Goal: Task Accomplishment & Management: Use online tool/utility

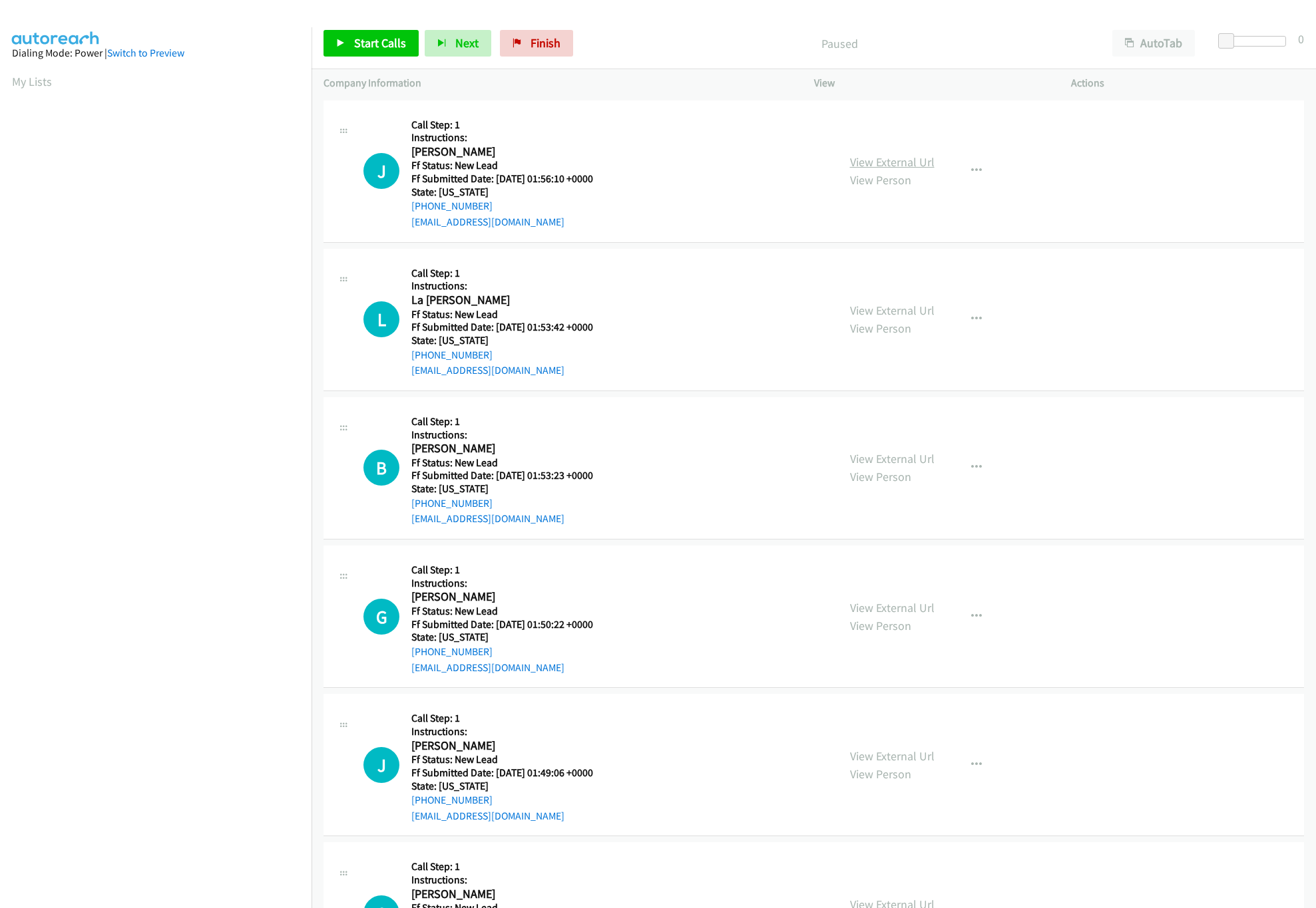
click at [859, 163] on link "View External Url" at bounding box center [892, 162] width 85 height 15
click at [344, 46] on icon at bounding box center [341, 44] width 10 height 10
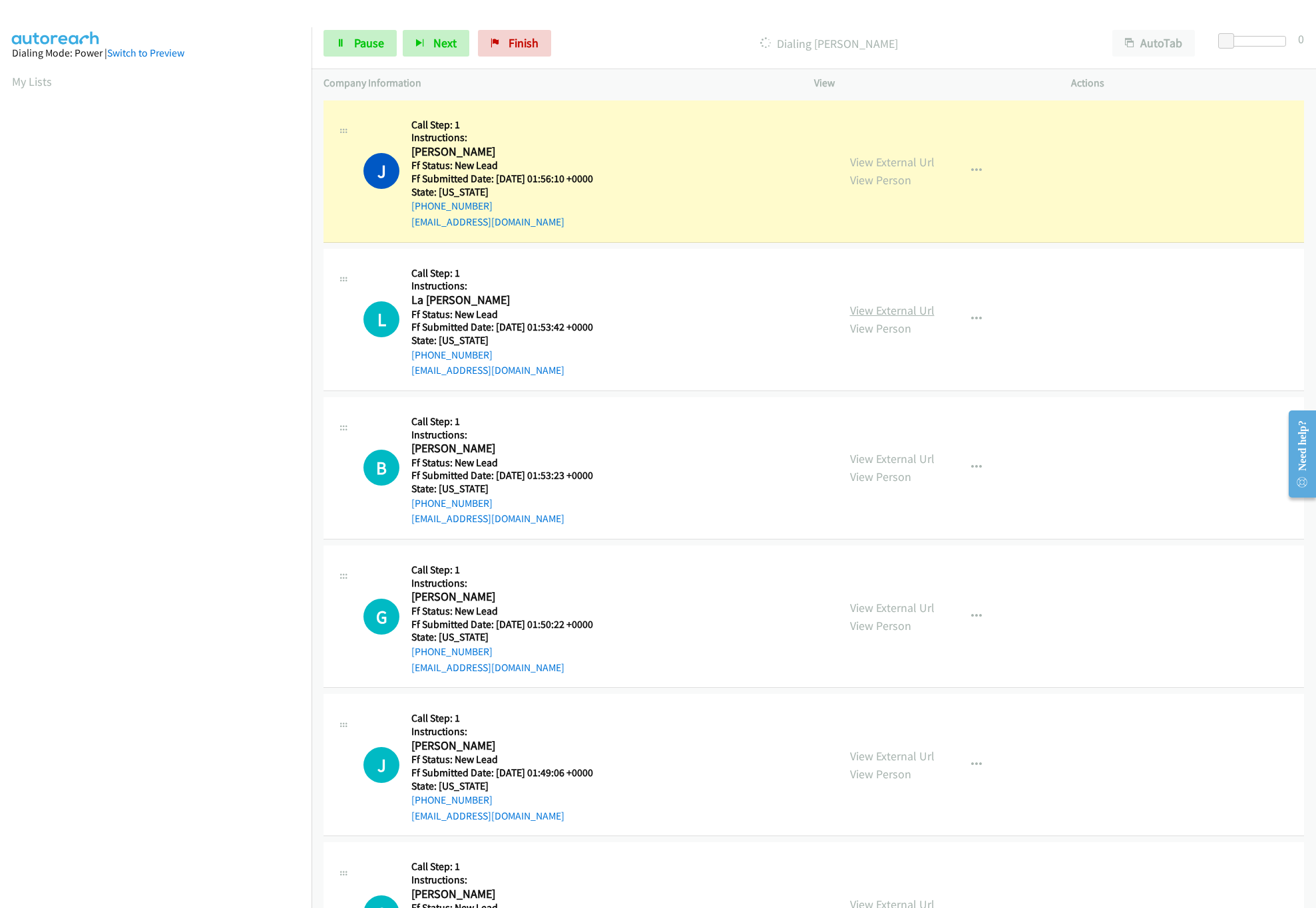
click at [919, 312] on link "View External Url" at bounding box center [892, 310] width 85 height 15
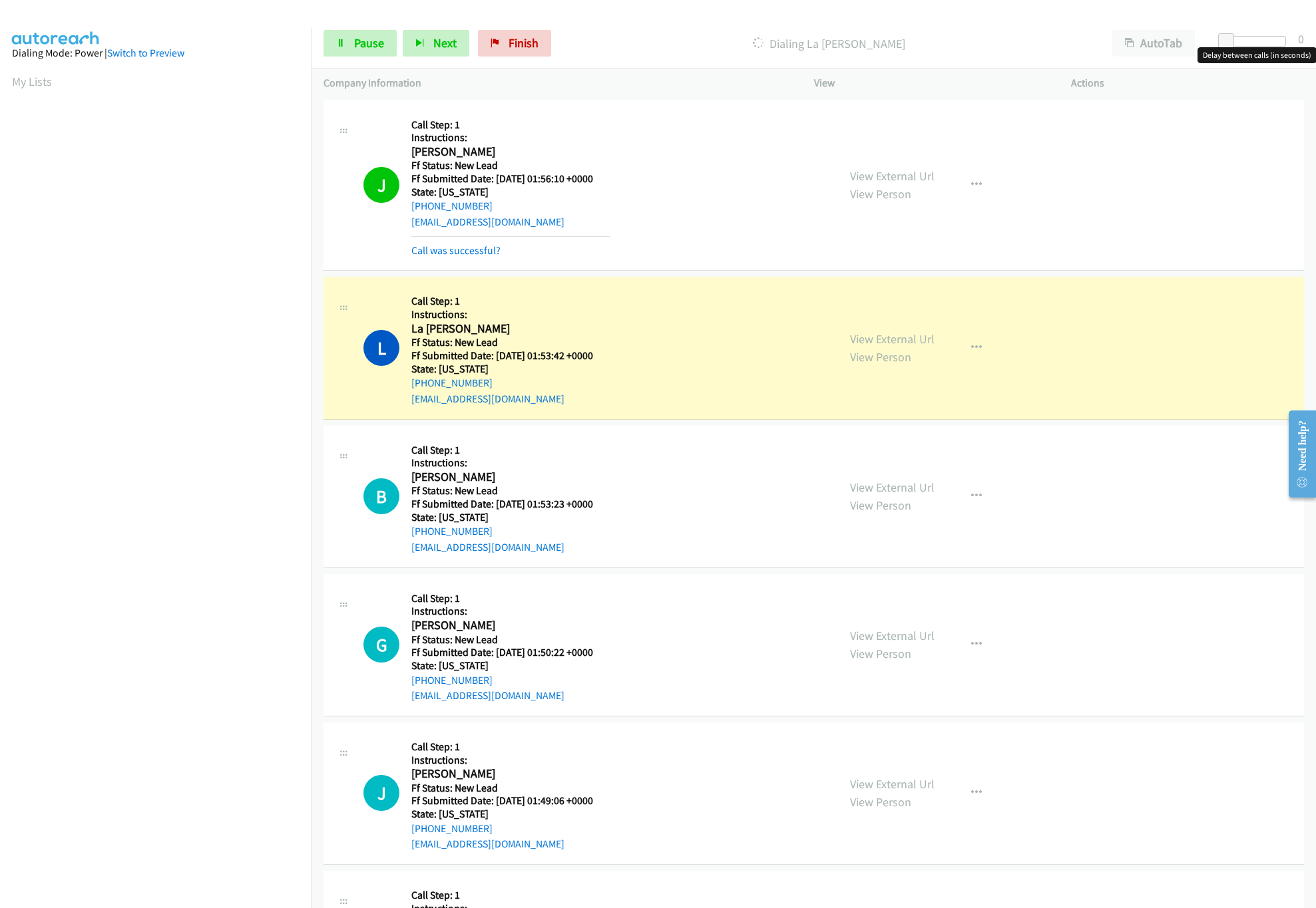
click at [1251, 30] on div "Start Calls Pause Next Finish Dialing La Shawn Moore AutoTab AutoTab 0" at bounding box center [814, 43] width 1005 height 52
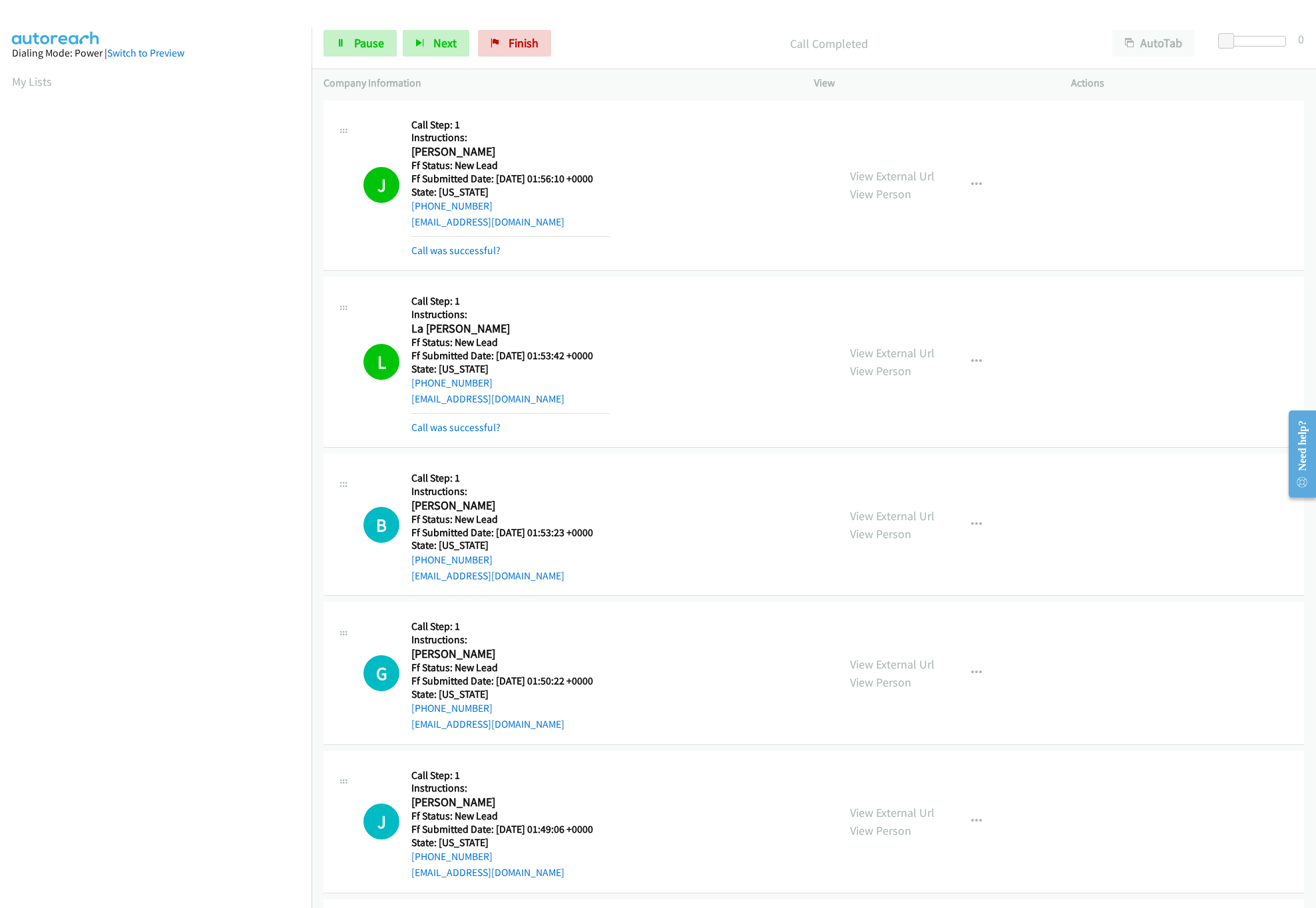
click at [1277, 52] on div at bounding box center [1256, 47] width 85 height 21
click at [1275, 34] on div "Start Calls Pause Next Finish Call Completed AutoTab AutoTab 0" at bounding box center [814, 43] width 1005 height 52
click at [1274, 36] on div at bounding box center [1250, 41] width 61 height 10
click at [904, 516] on link "View External Url" at bounding box center [892, 516] width 85 height 15
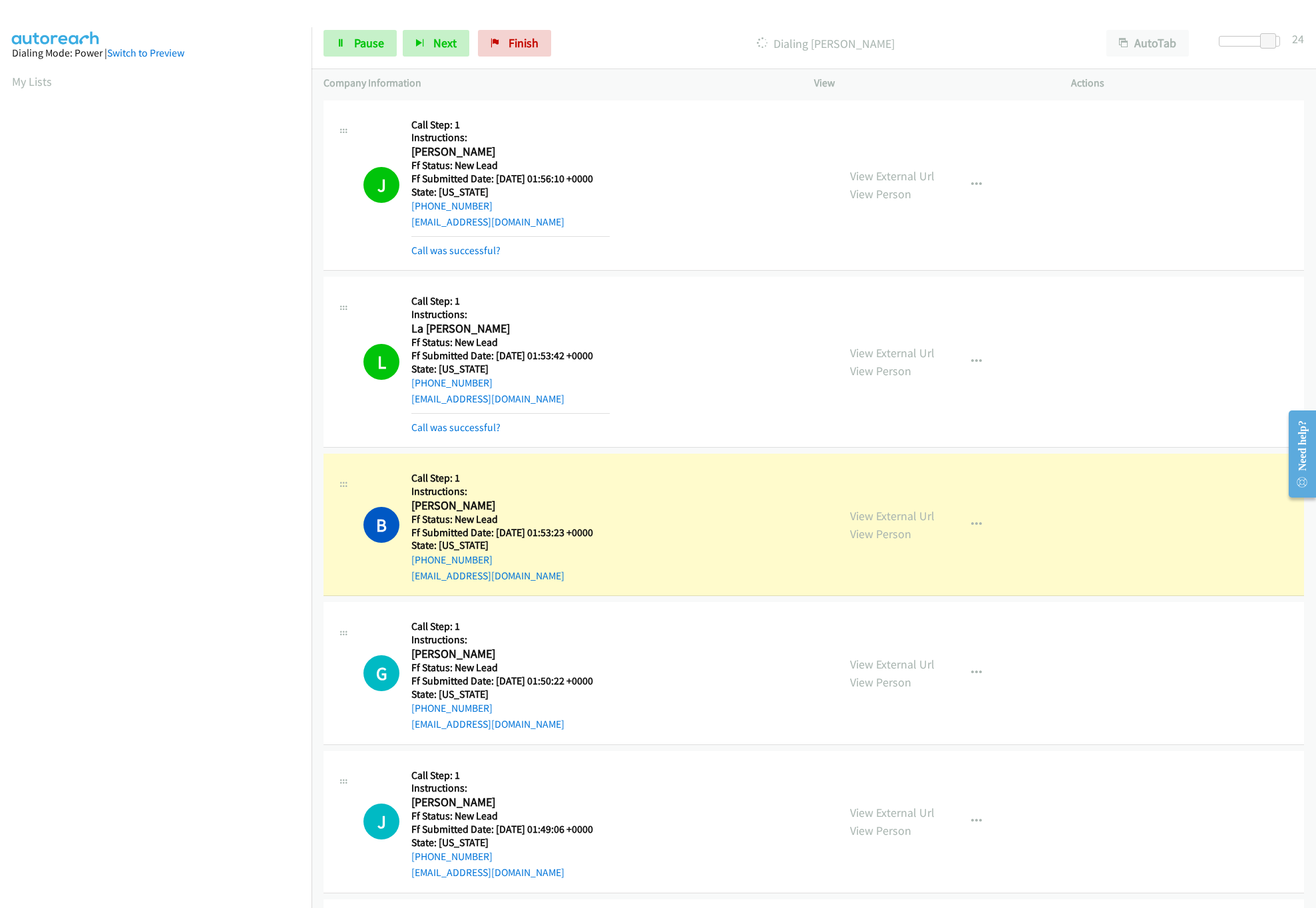
click at [370, 58] on div "Start Calls Pause Next Finish Dialing Biljana Brakocevic AutoTab AutoTab 24" at bounding box center [814, 43] width 1005 height 52
click at [386, 40] on link "Pause" at bounding box center [360, 43] width 73 height 27
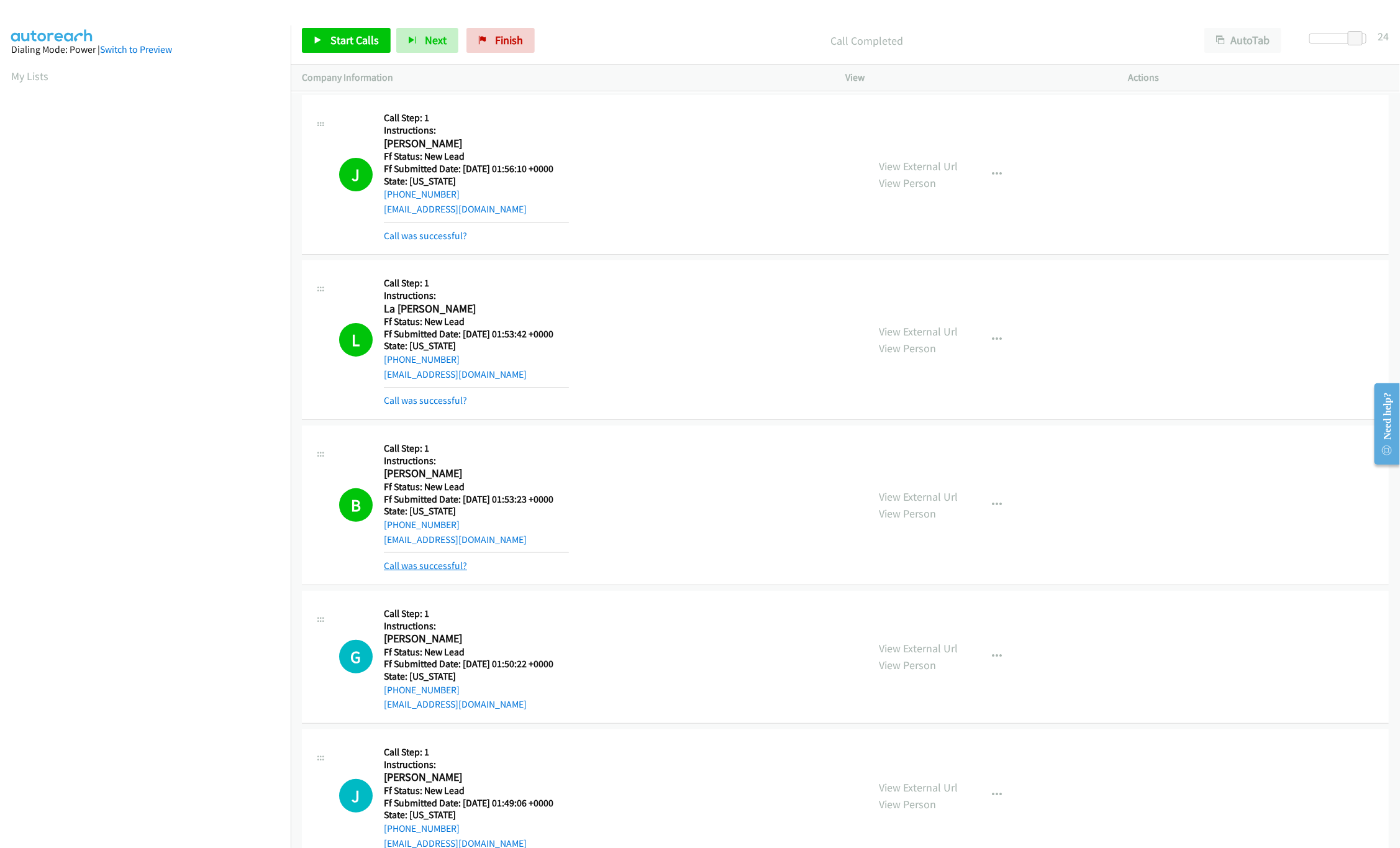
click at [438, 571] on link "Call was successful?" at bounding box center [425, 566] width 83 height 12
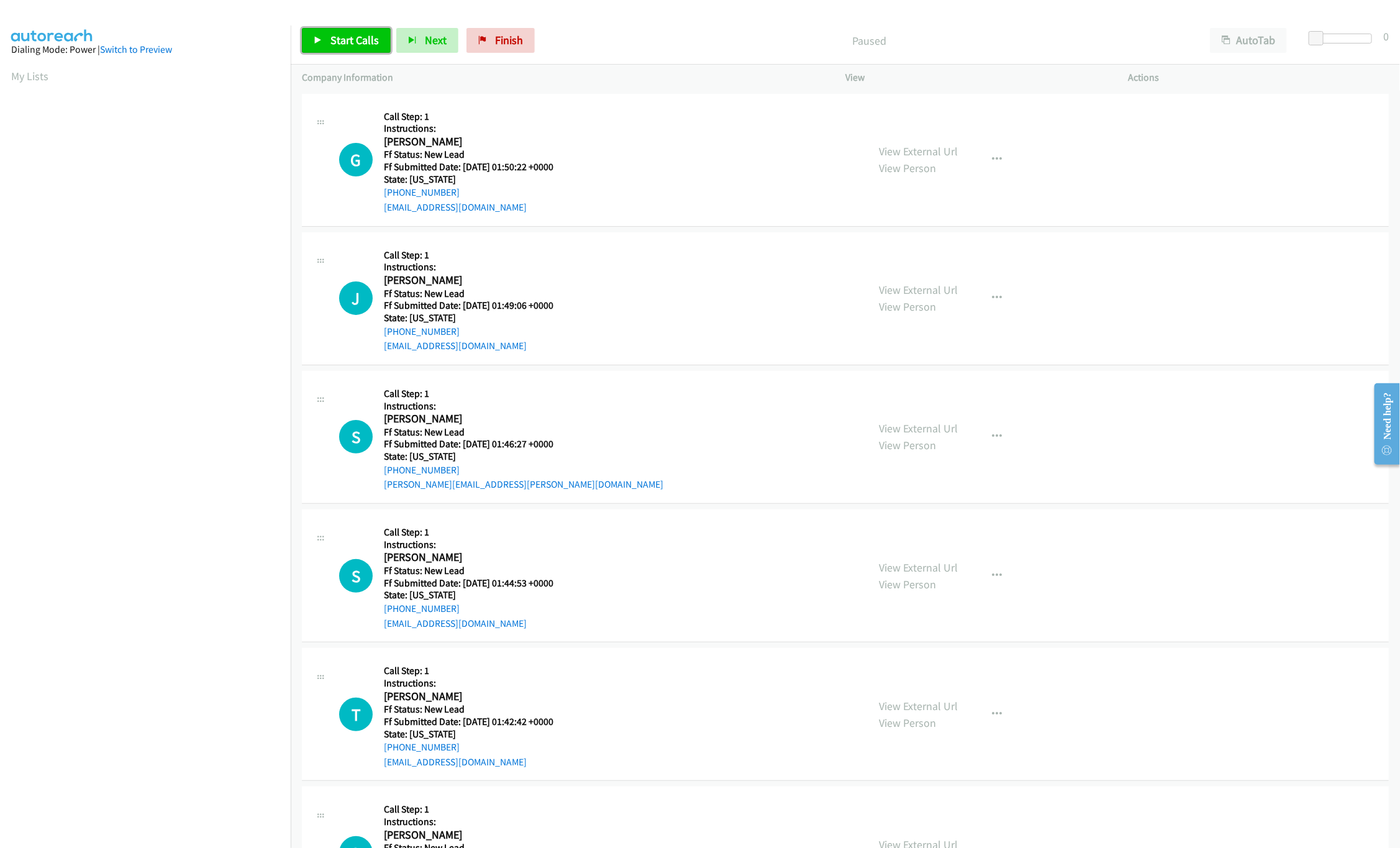
click at [360, 39] on span "Start Calls" at bounding box center [355, 40] width 48 height 14
click at [909, 153] on link "View External Url" at bounding box center [918, 151] width 79 height 14
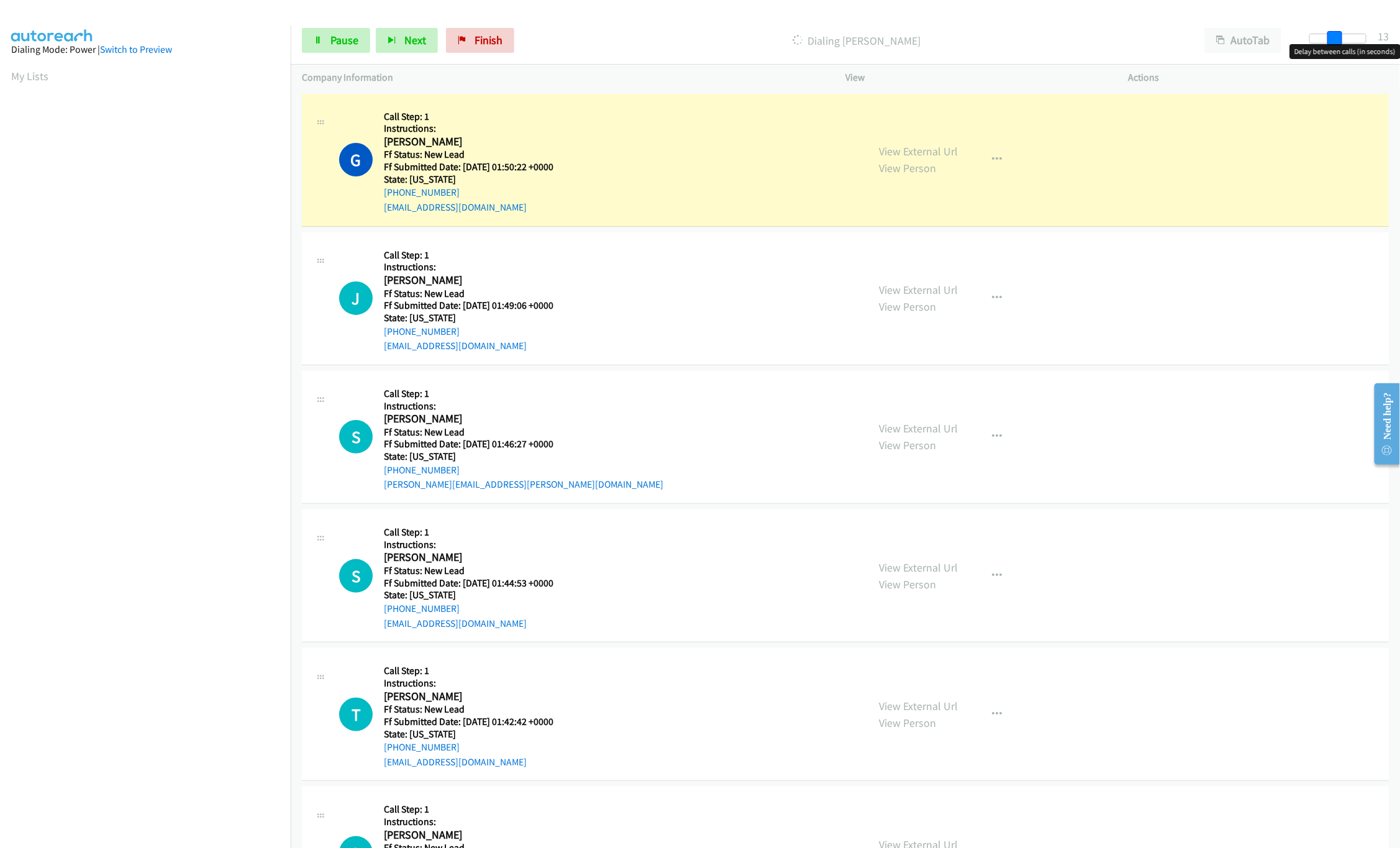
drag, startPoint x: 1309, startPoint y: 41, endPoint x: 1332, endPoint y: 40, distance: 23.0
click at [1336, 40] on span at bounding box center [1335, 38] width 15 height 15
click at [914, 292] on link "View External Url" at bounding box center [918, 289] width 79 height 14
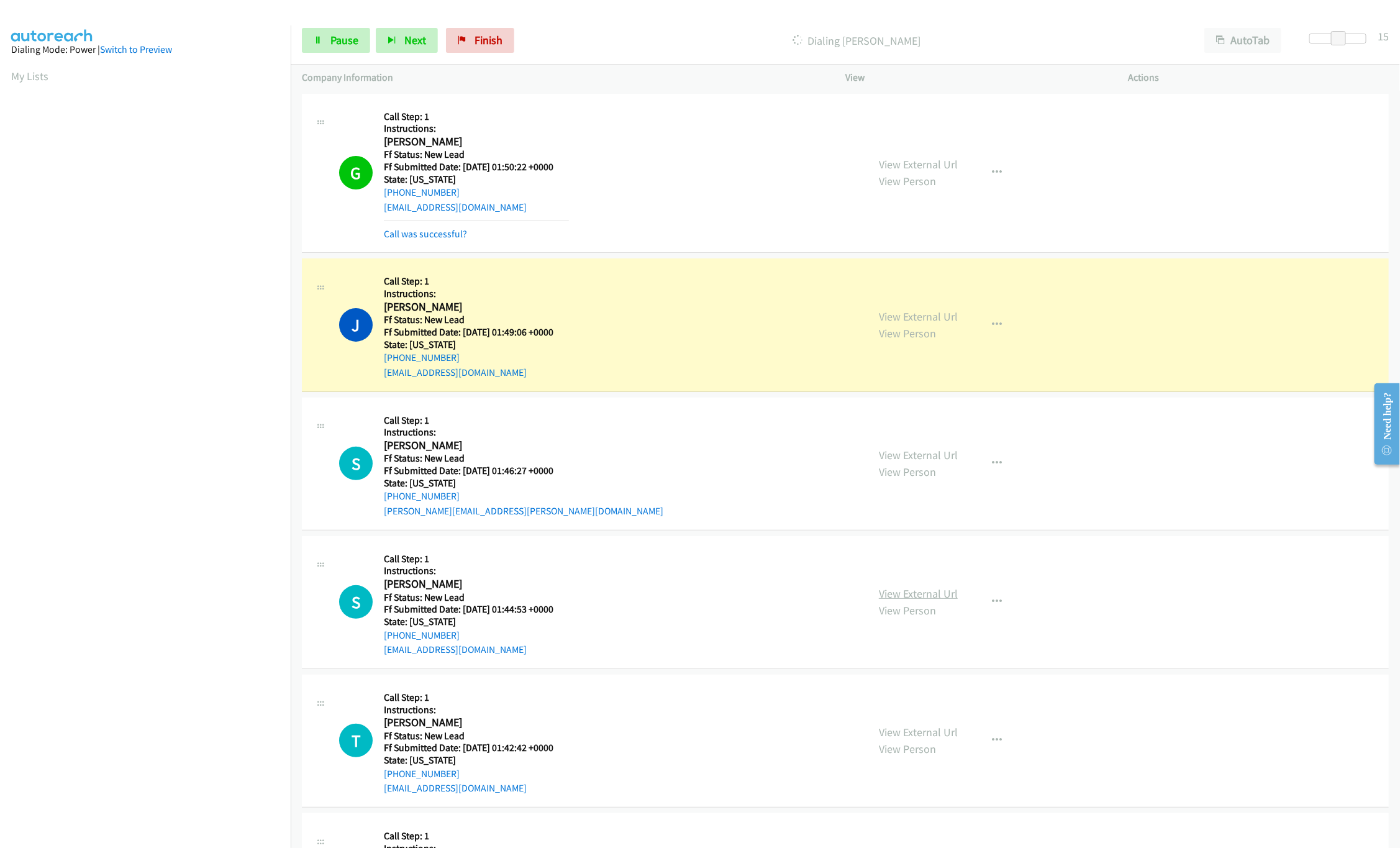
drag, startPoint x: 912, startPoint y: 595, endPoint x: 914, endPoint y: 587, distance: 8.2
click at [912, 595] on link "View External Url" at bounding box center [918, 593] width 79 height 14
click at [929, 461] on link "View External Url" at bounding box center [918, 455] width 79 height 14
click at [1322, 36] on div at bounding box center [1338, 38] width 57 height 10
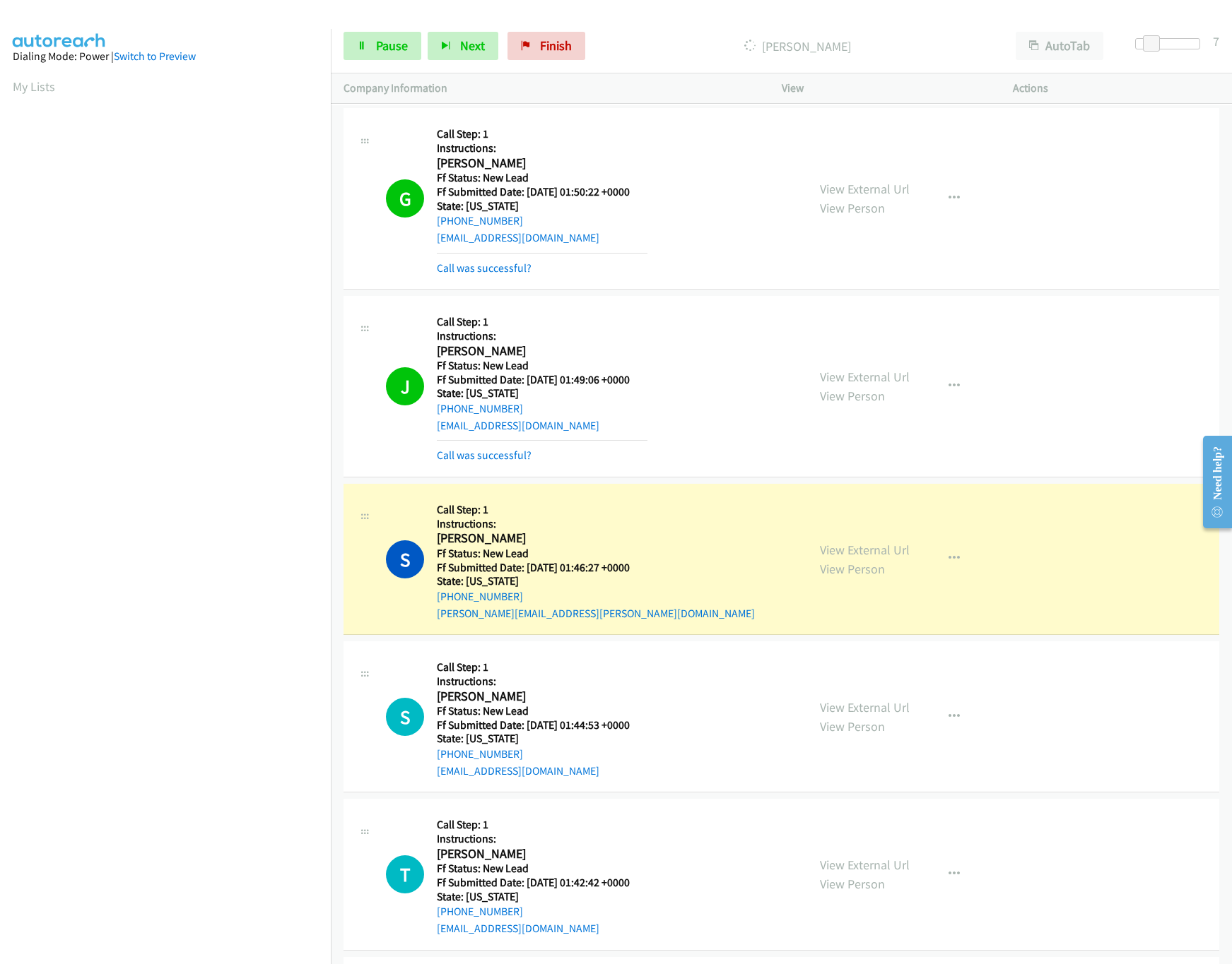
scroll to position [424, 0]
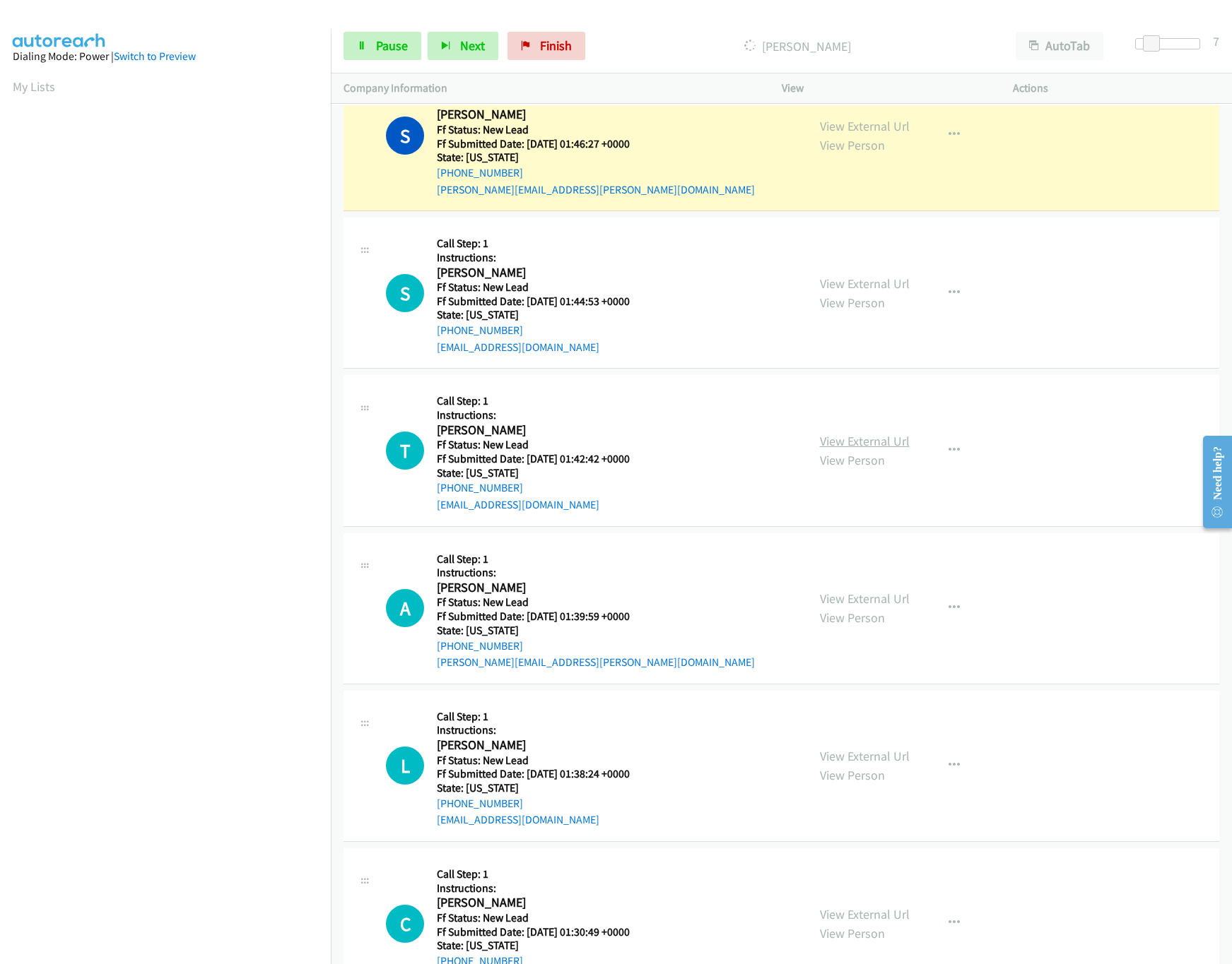
click at [851, 438] on link "View External Url" at bounding box center [864, 441] width 90 height 16
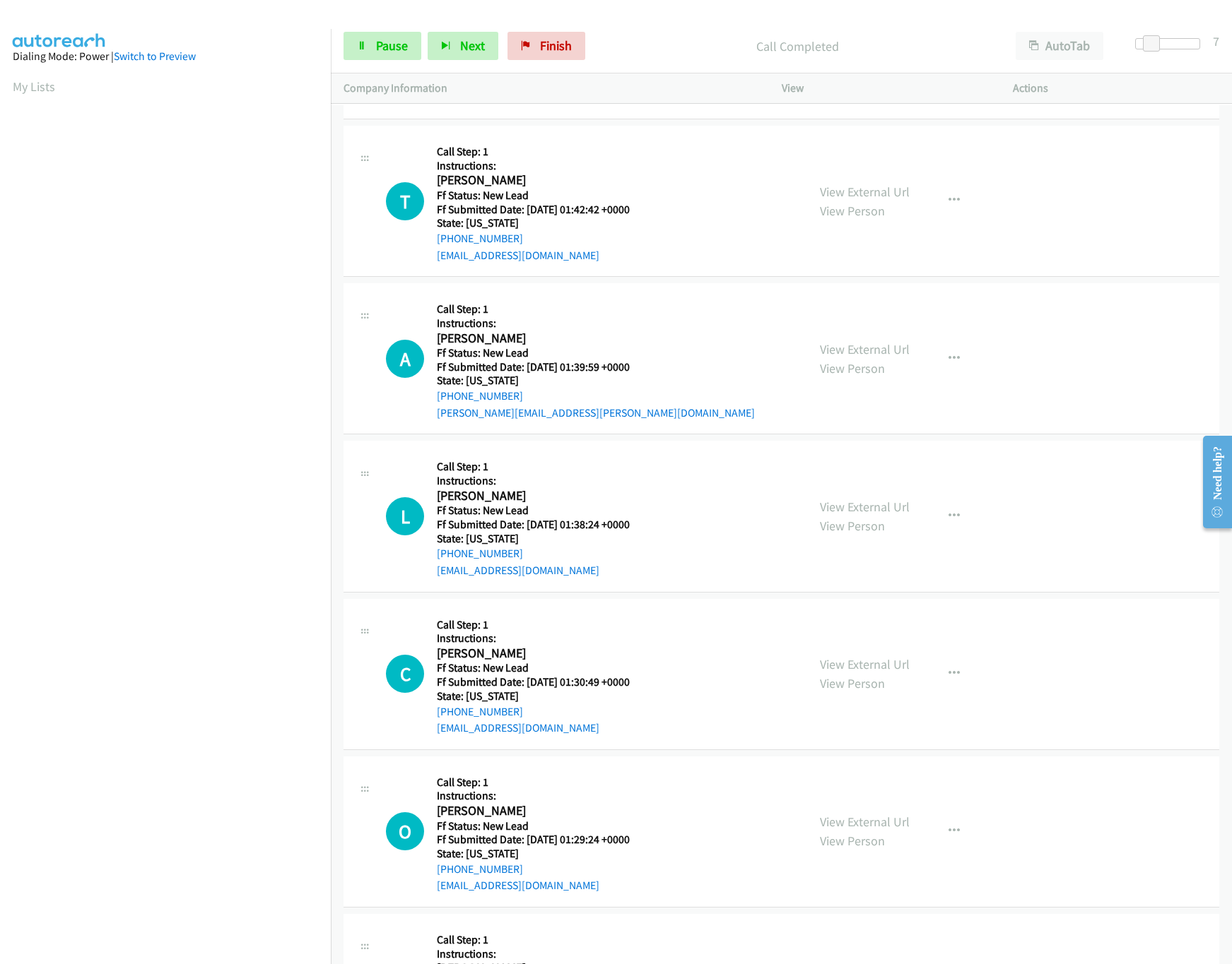
scroll to position [707, 0]
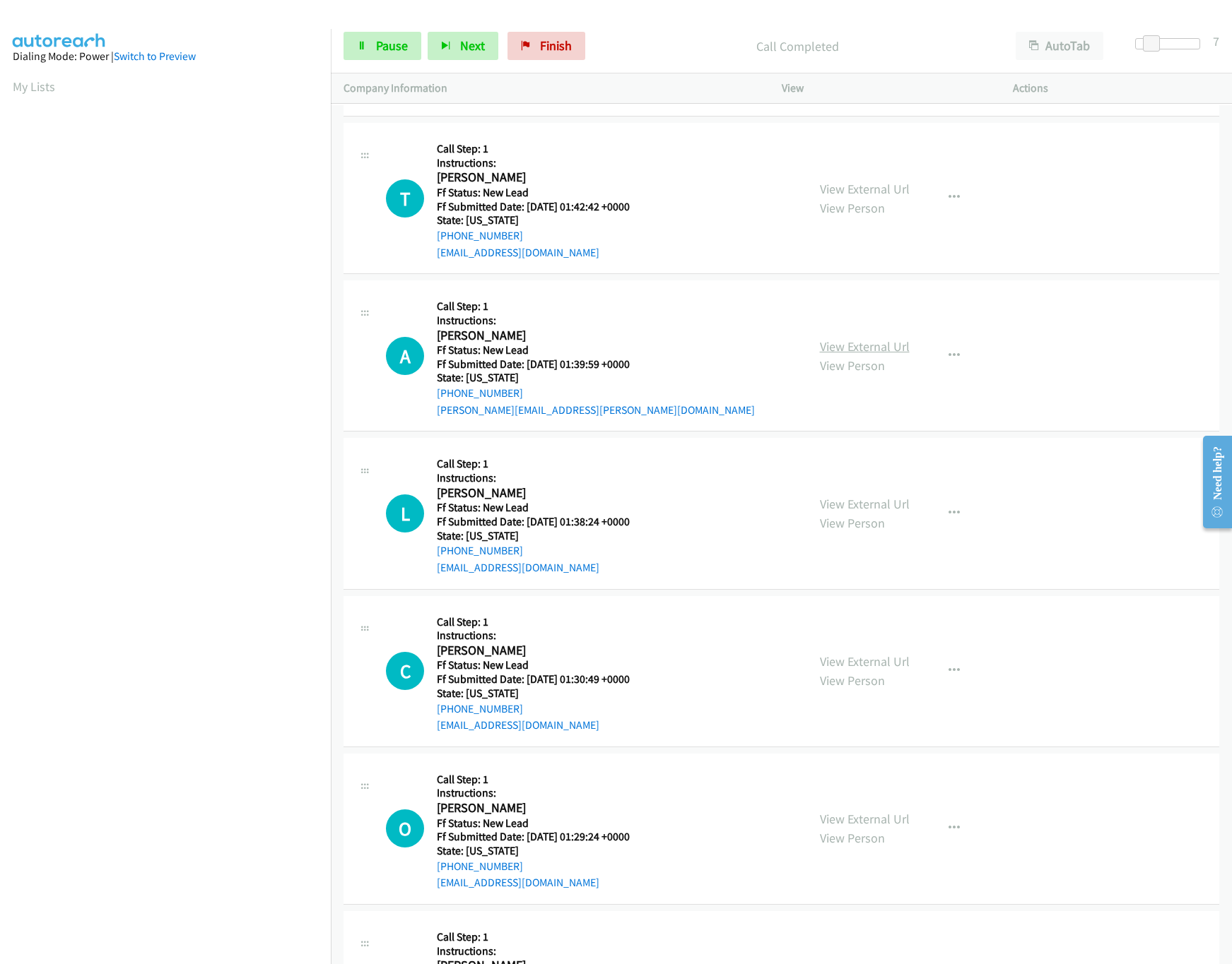
click at [867, 344] on link "View External Url" at bounding box center [864, 346] width 90 height 16
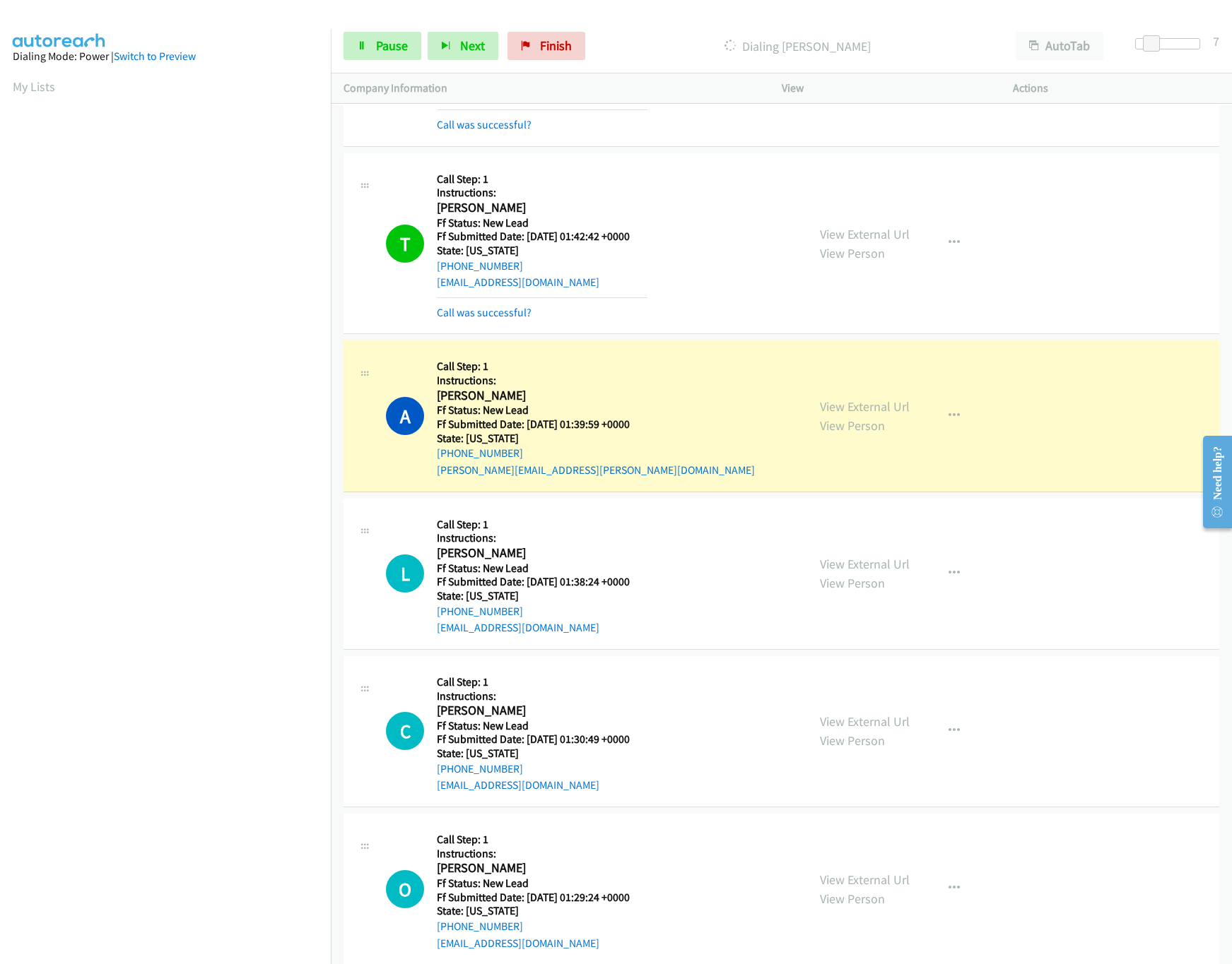
scroll to position [848, 0]
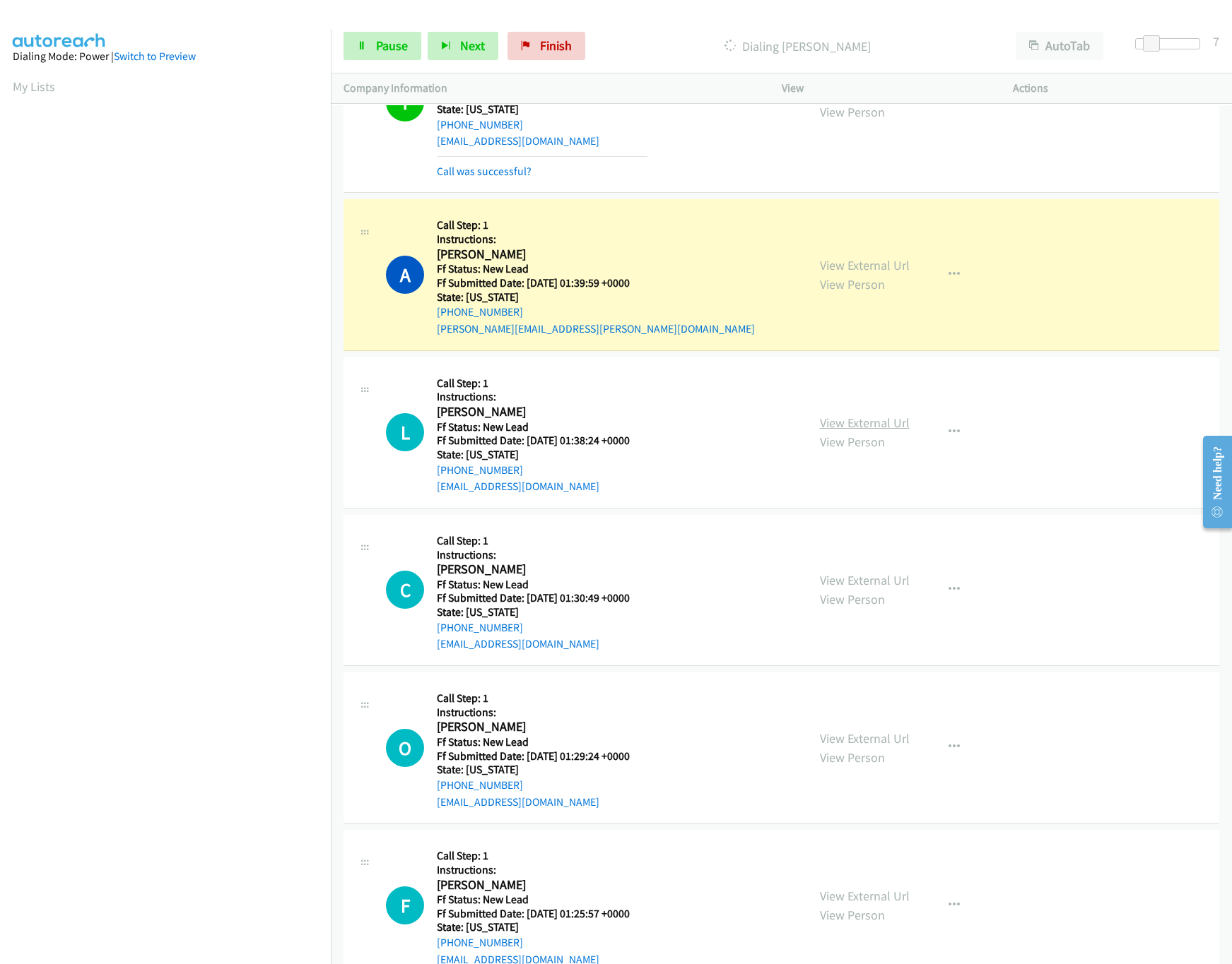
click at [855, 424] on link "View External Url" at bounding box center [864, 422] width 90 height 16
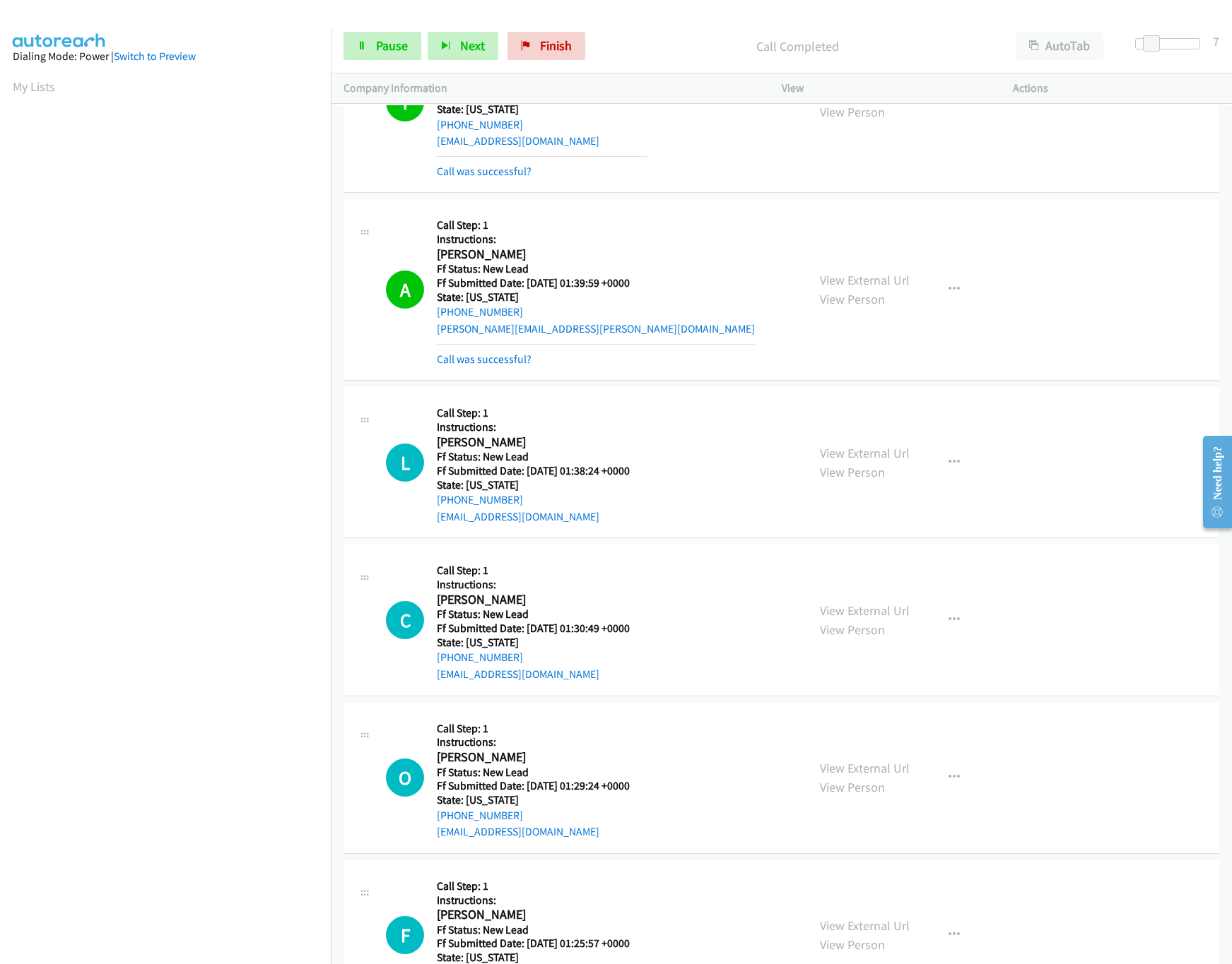
scroll to position [989, 0]
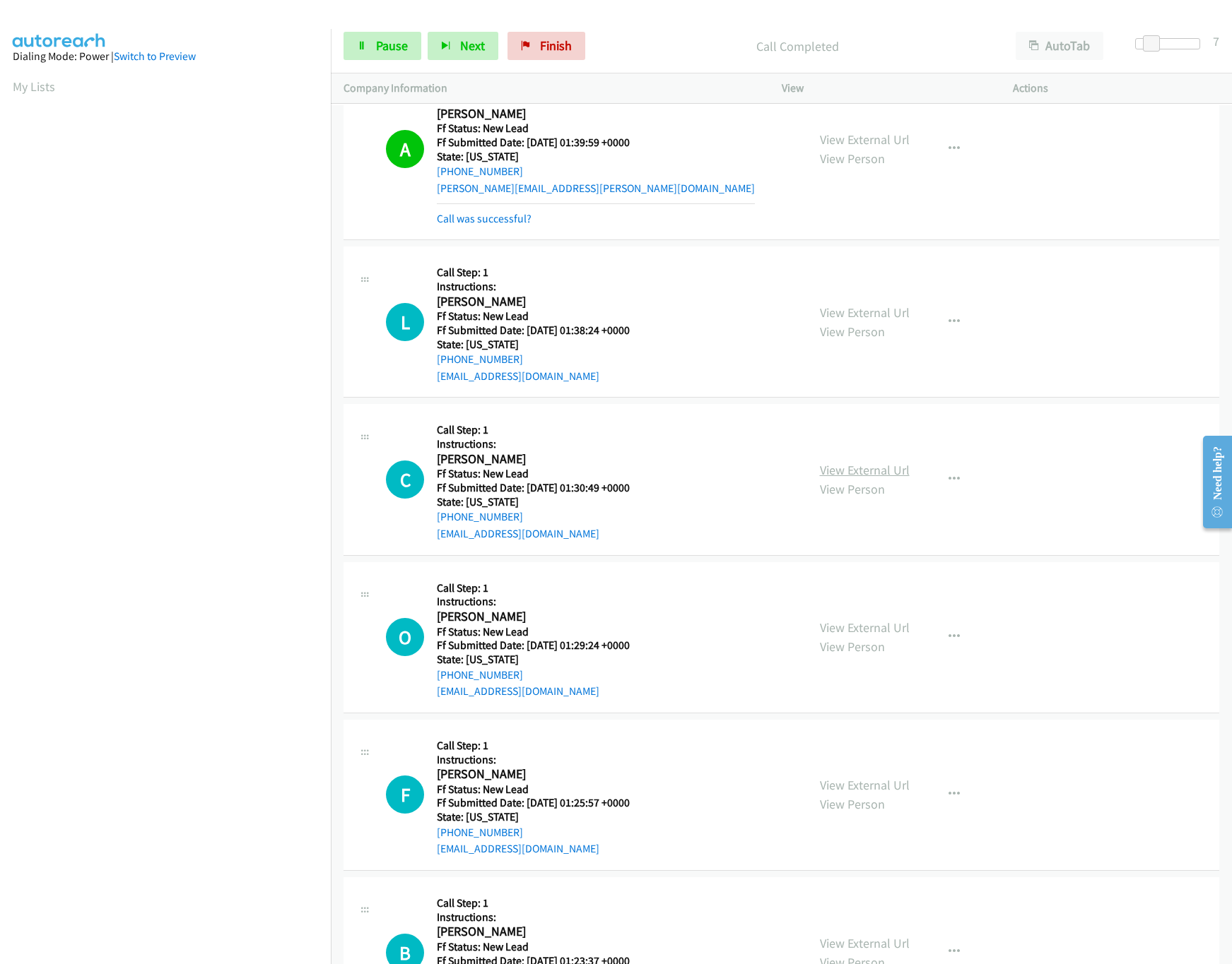
click at [834, 473] on link "View External Url" at bounding box center [864, 470] width 90 height 16
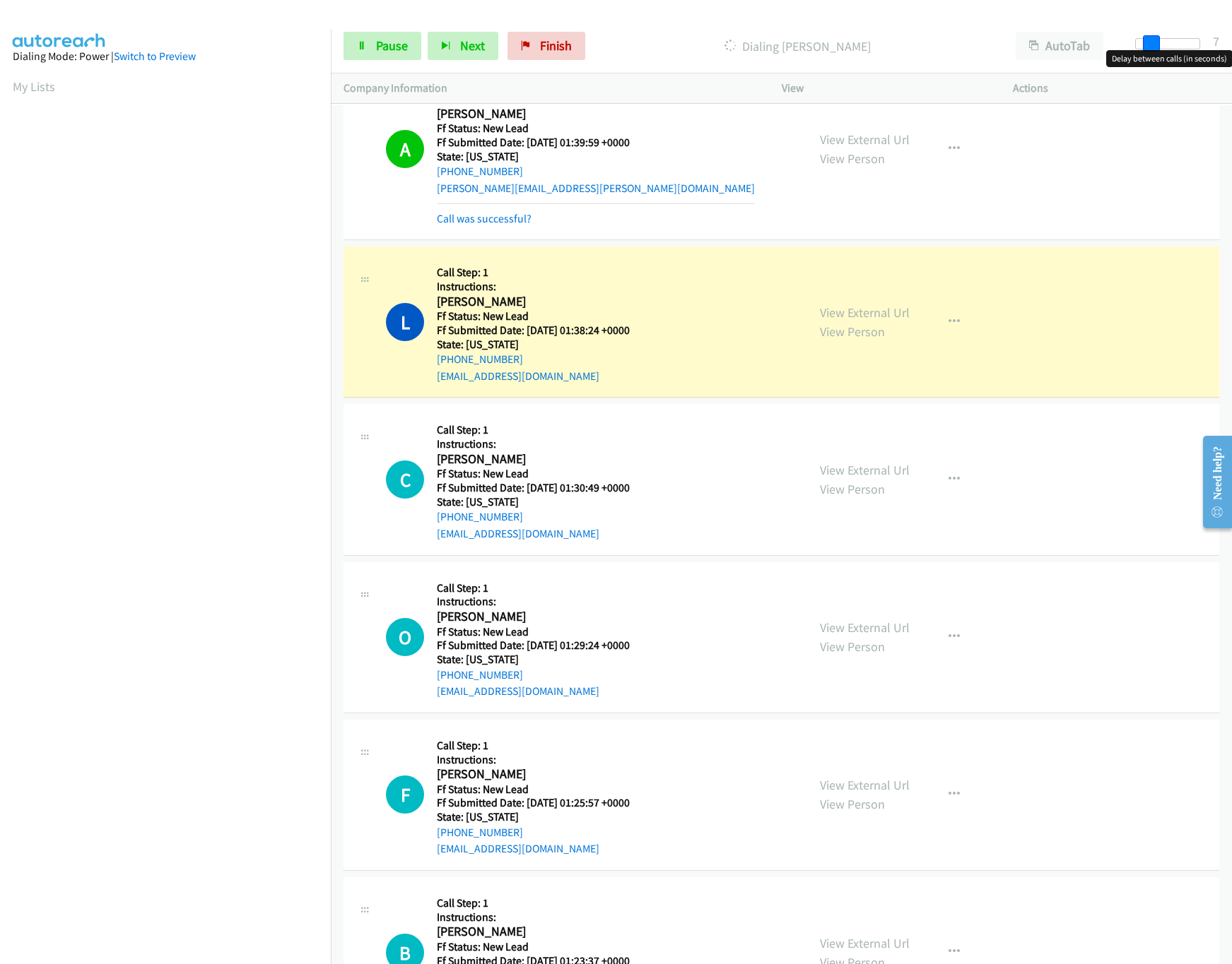
drag, startPoint x: 1156, startPoint y: 40, endPoint x: 1290, endPoint y: 26, distance: 134.7
click at [1232, 26] on html "Start Calls Pause Next Finish Dialing Leisha Conroy AutoTab AutoTab 7 Company I…" at bounding box center [616, 33] width 1232 height 68
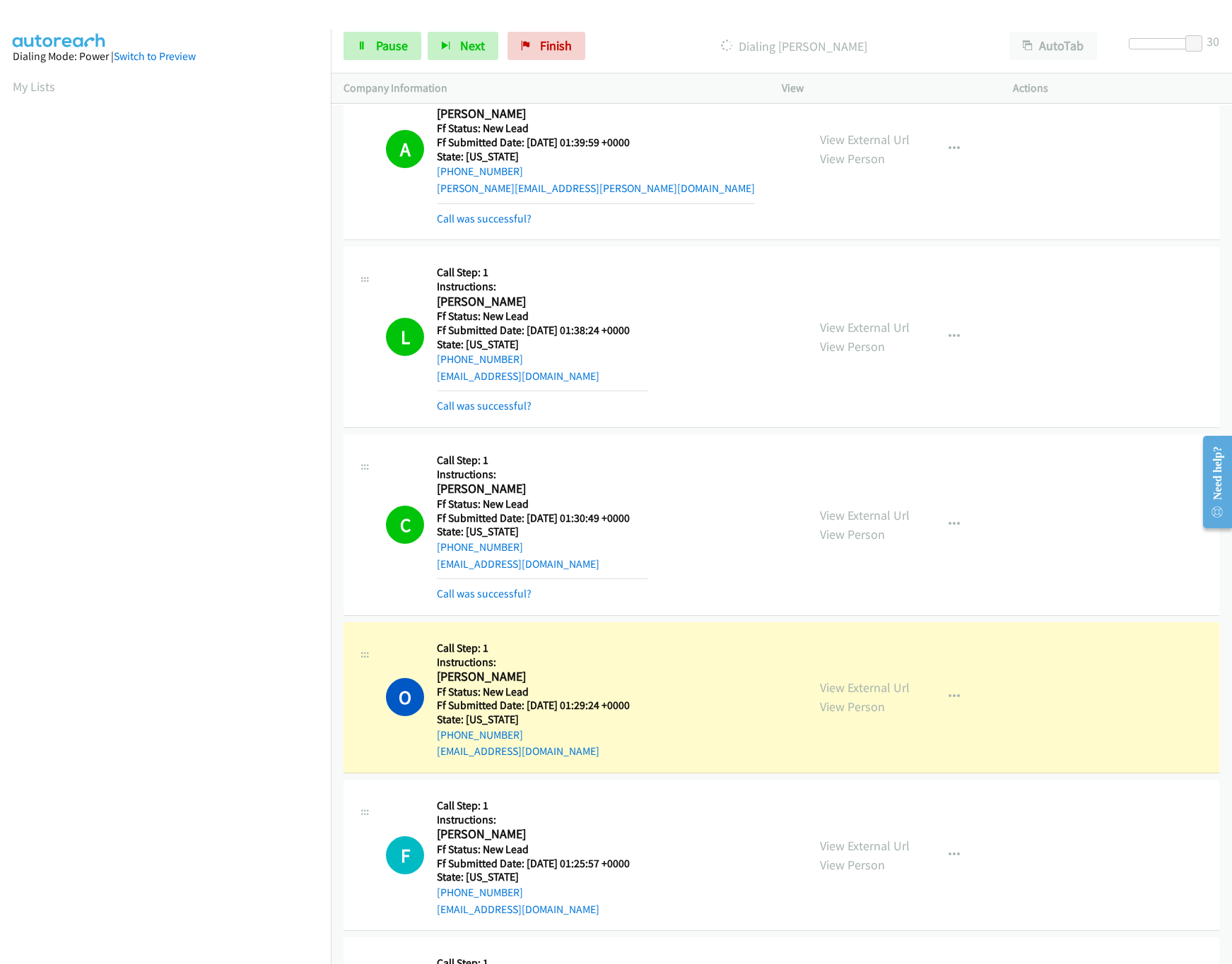
scroll to position [1131, 0]
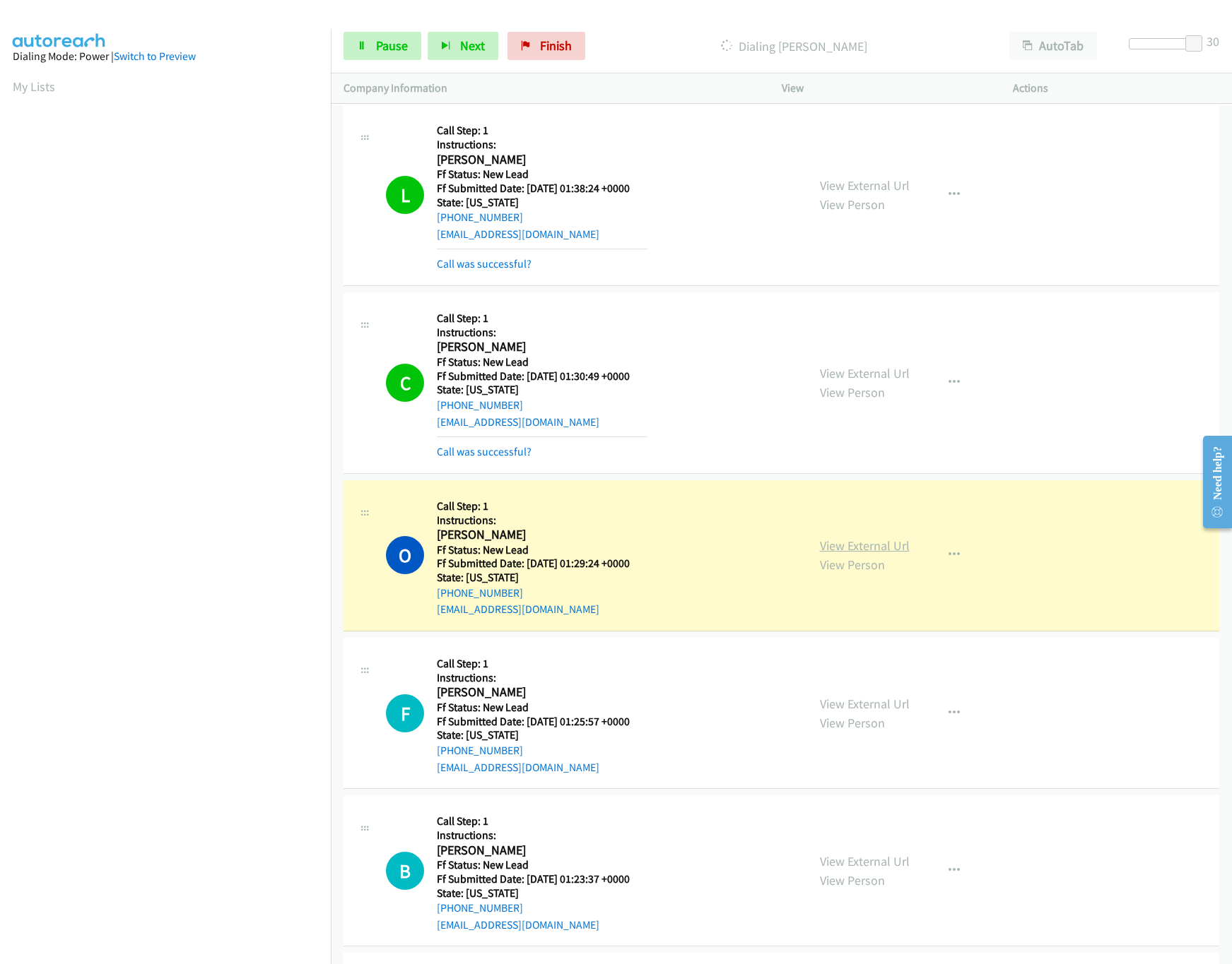
click at [834, 544] on link "View External Url" at bounding box center [864, 545] width 90 height 16
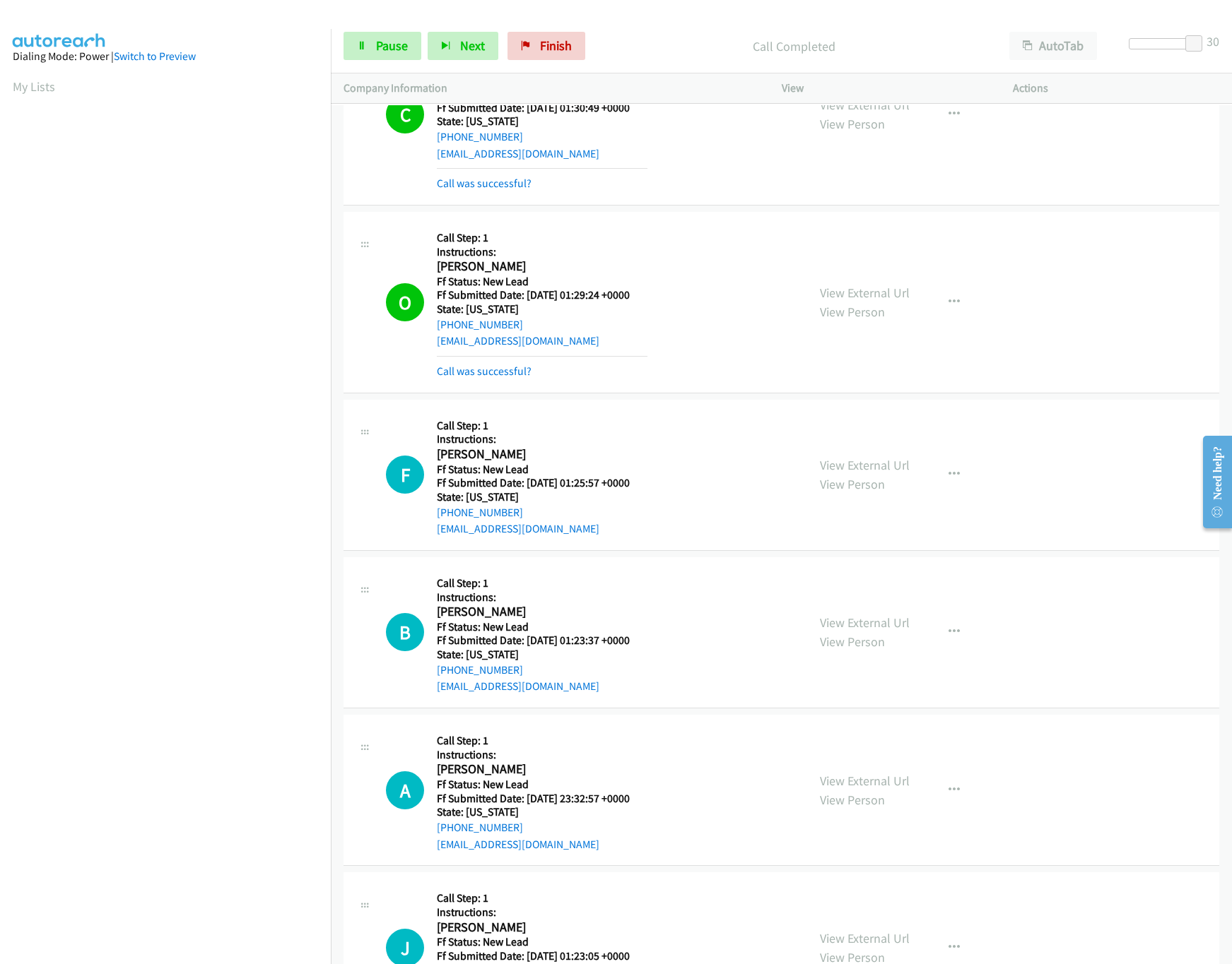
scroll to position [1413, 0]
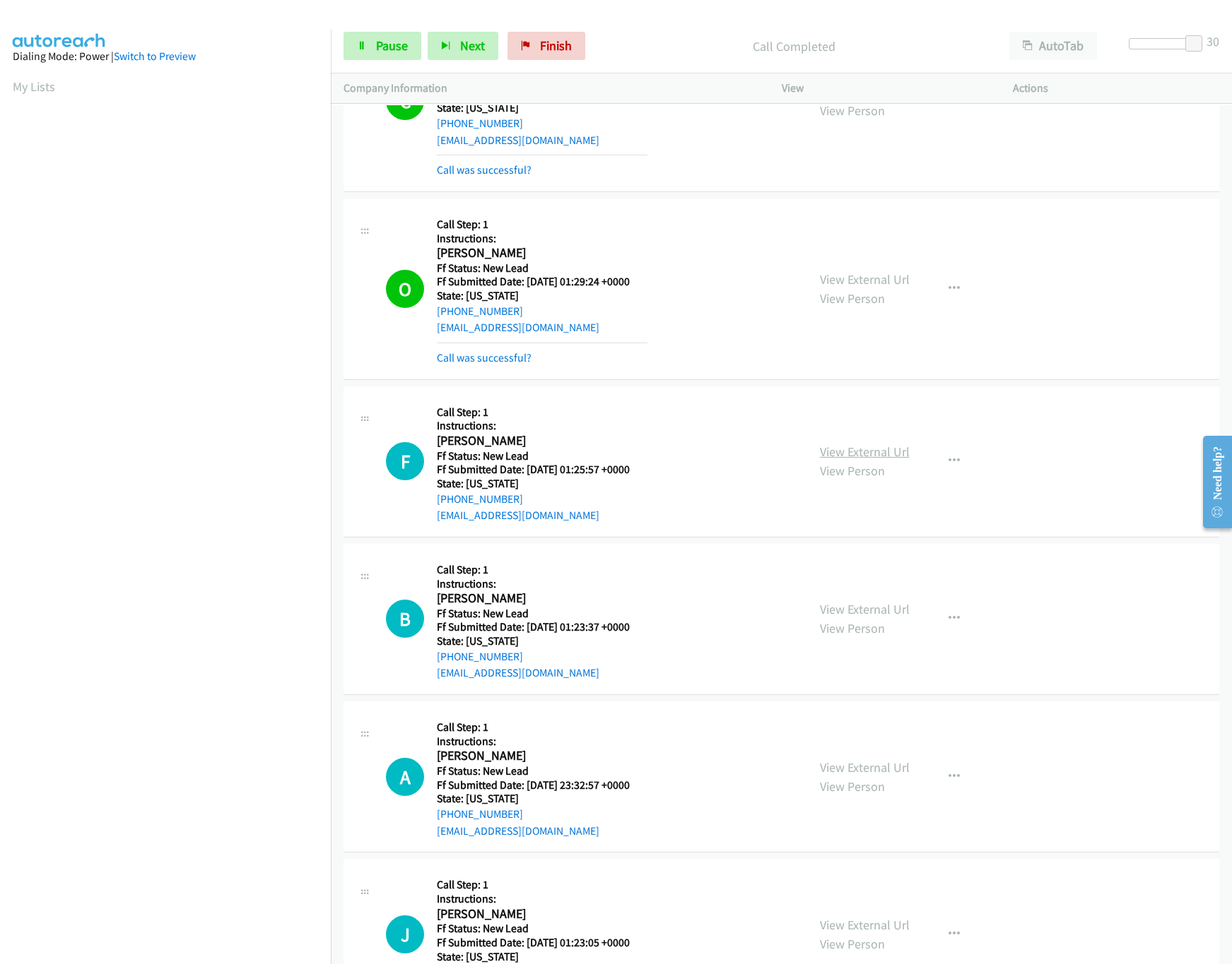
click at [842, 454] on link "View External Url" at bounding box center [864, 451] width 90 height 16
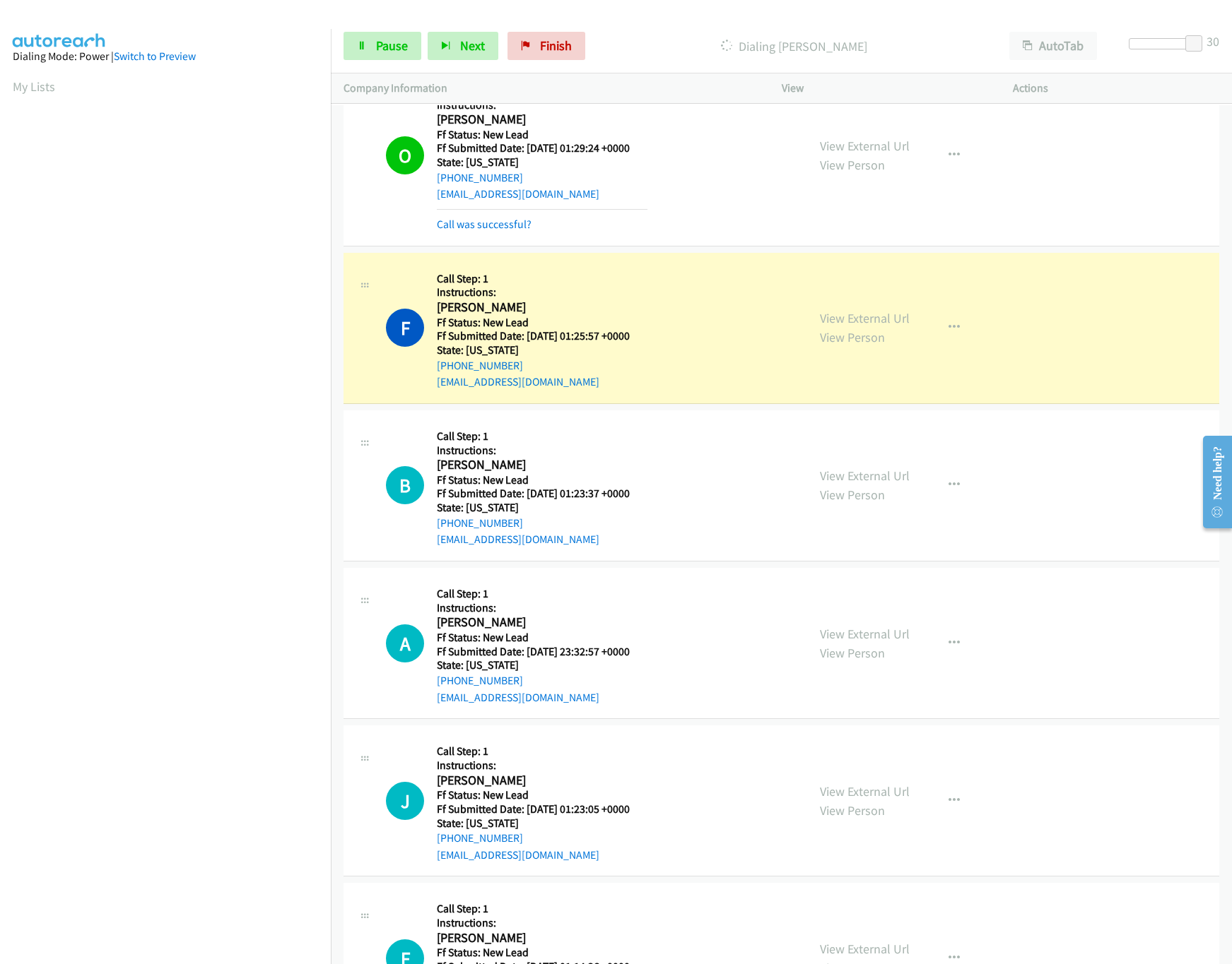
scroll to position [1696, 0]
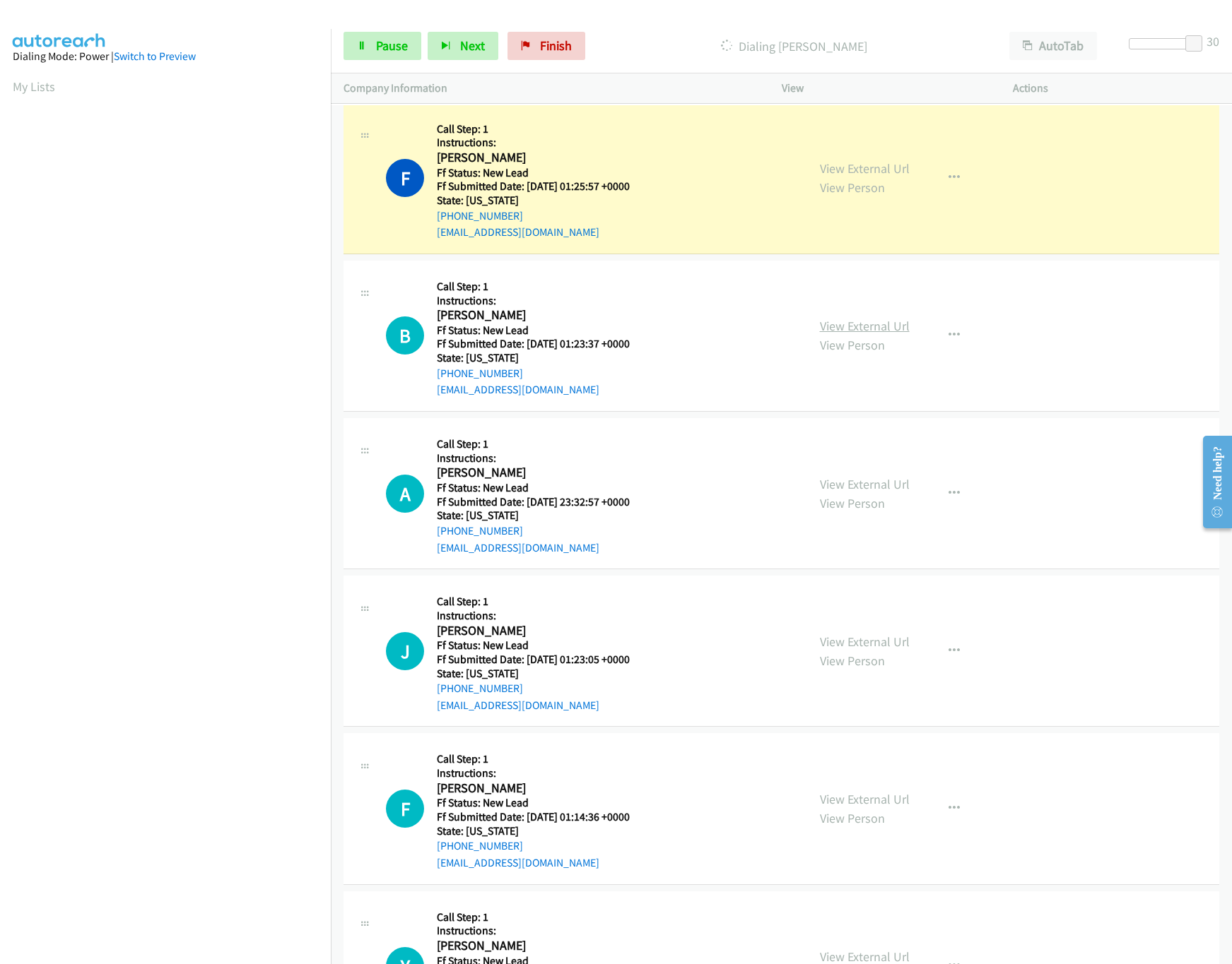
click at [820, 329] on link "View External Url" at bounding box center [864, 326] width 90 height 16
click at [1143, 44] on div at bounding box center [1161, 44] width 65 height 11
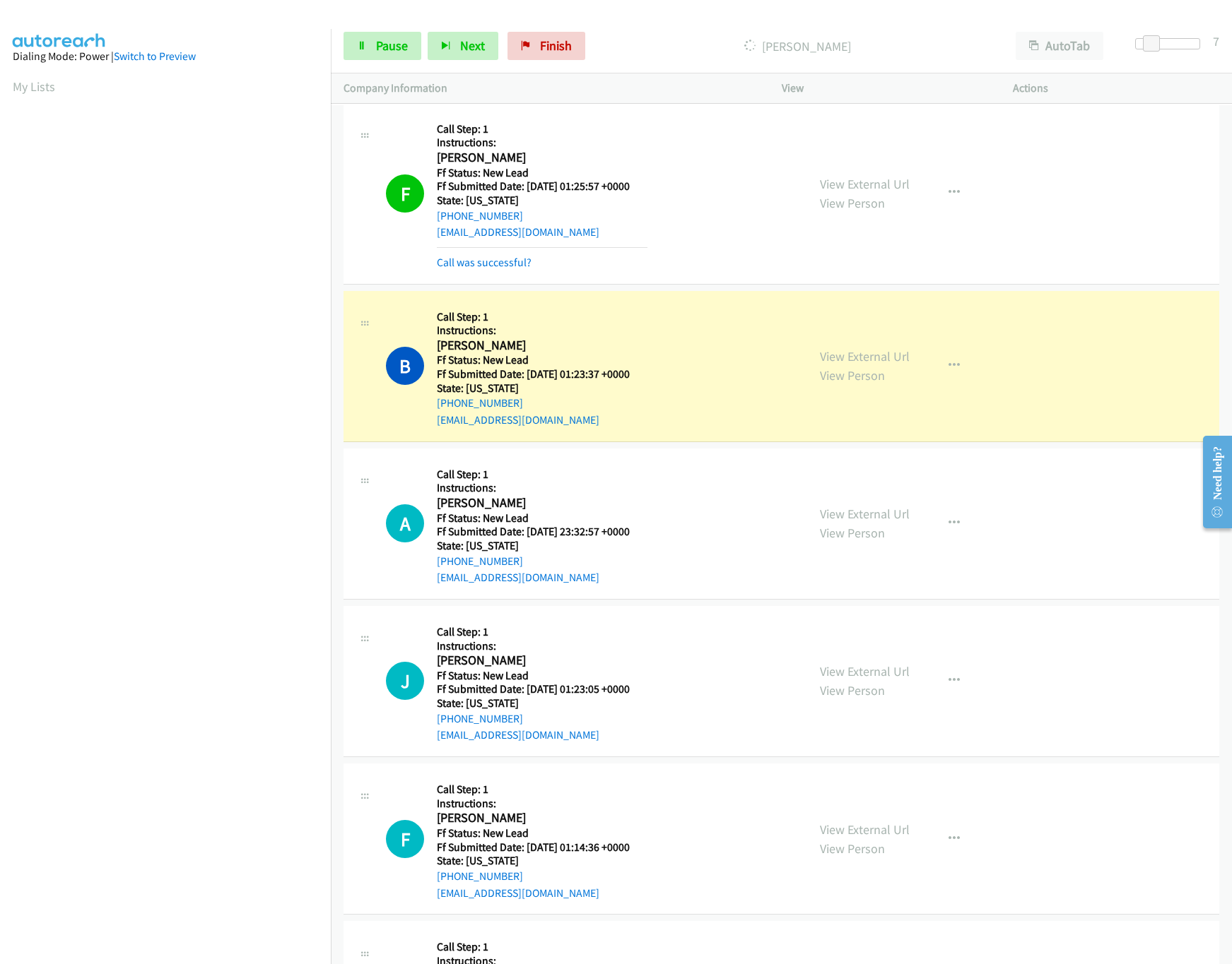
scroll to position [1978, 0]
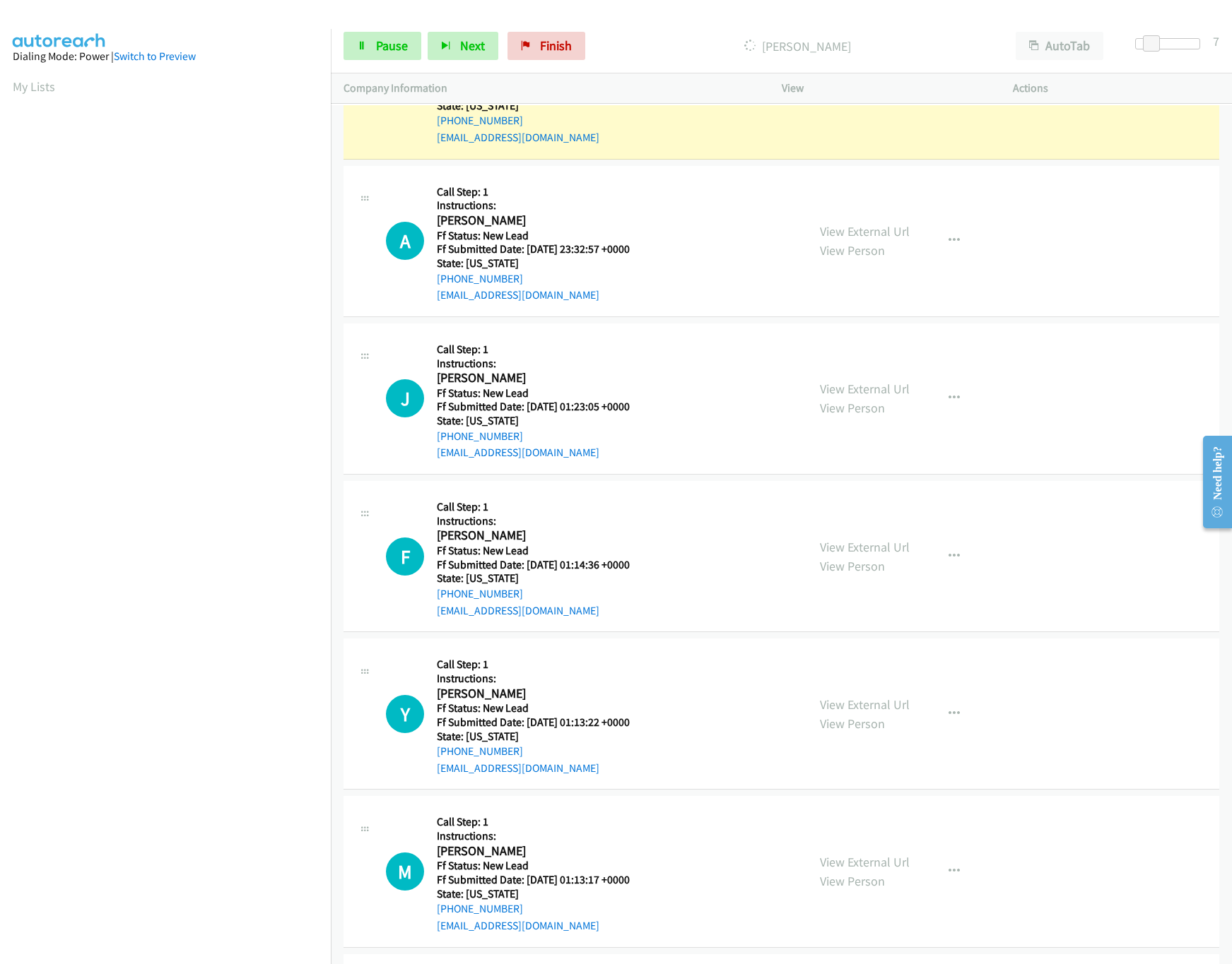
drag, startPoint x: 875, startPoint y: 403, endPoint x: 872, endPoint y: 378, distance: 25.2
click at [875, 397] on link "View External Url" at bounding box center [864, 389] width 90 height 16
click at [875, 239] on link "View External Url" at bounding box center [864, 231] width 90 height 16
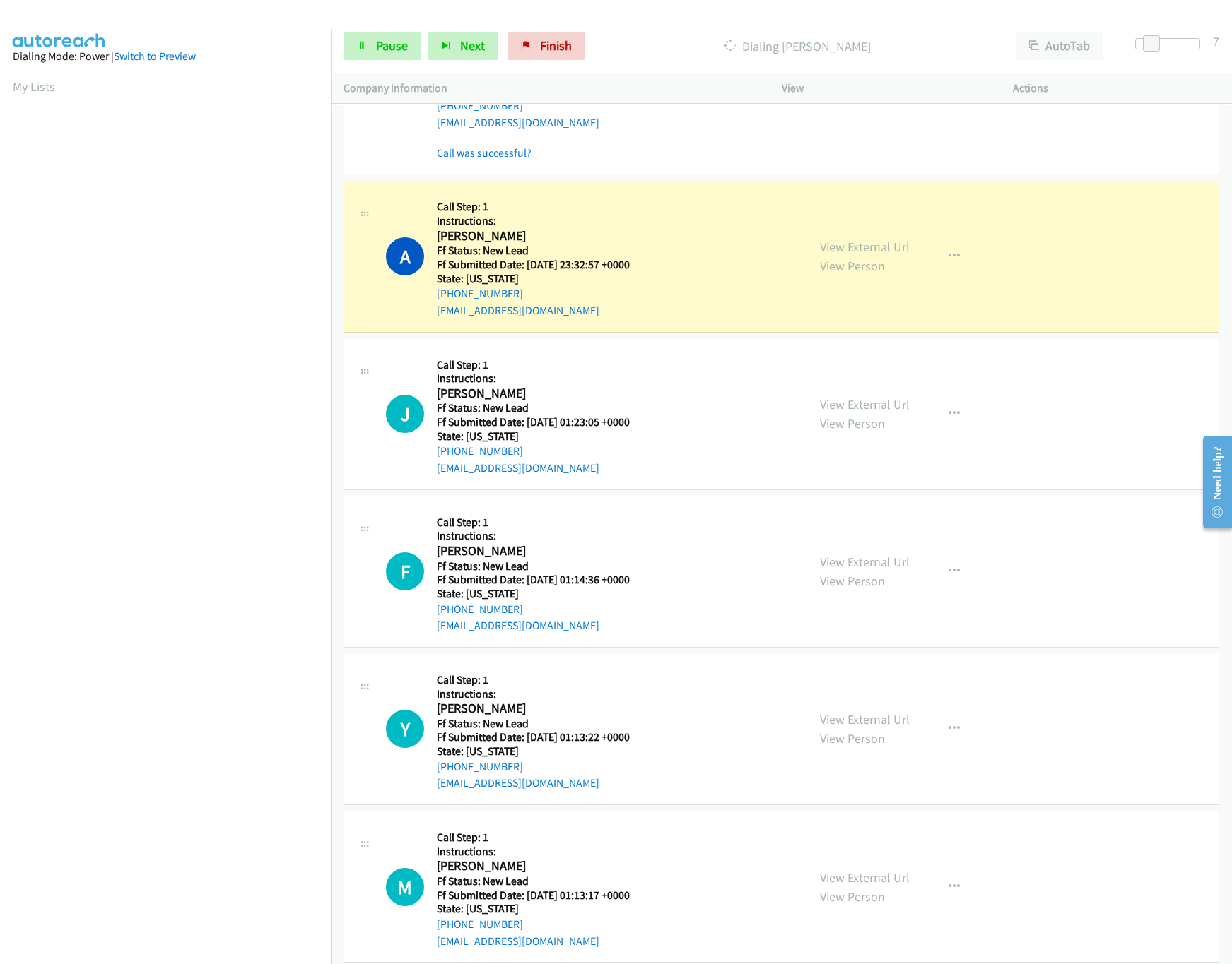
scroll to position [2275, 0]
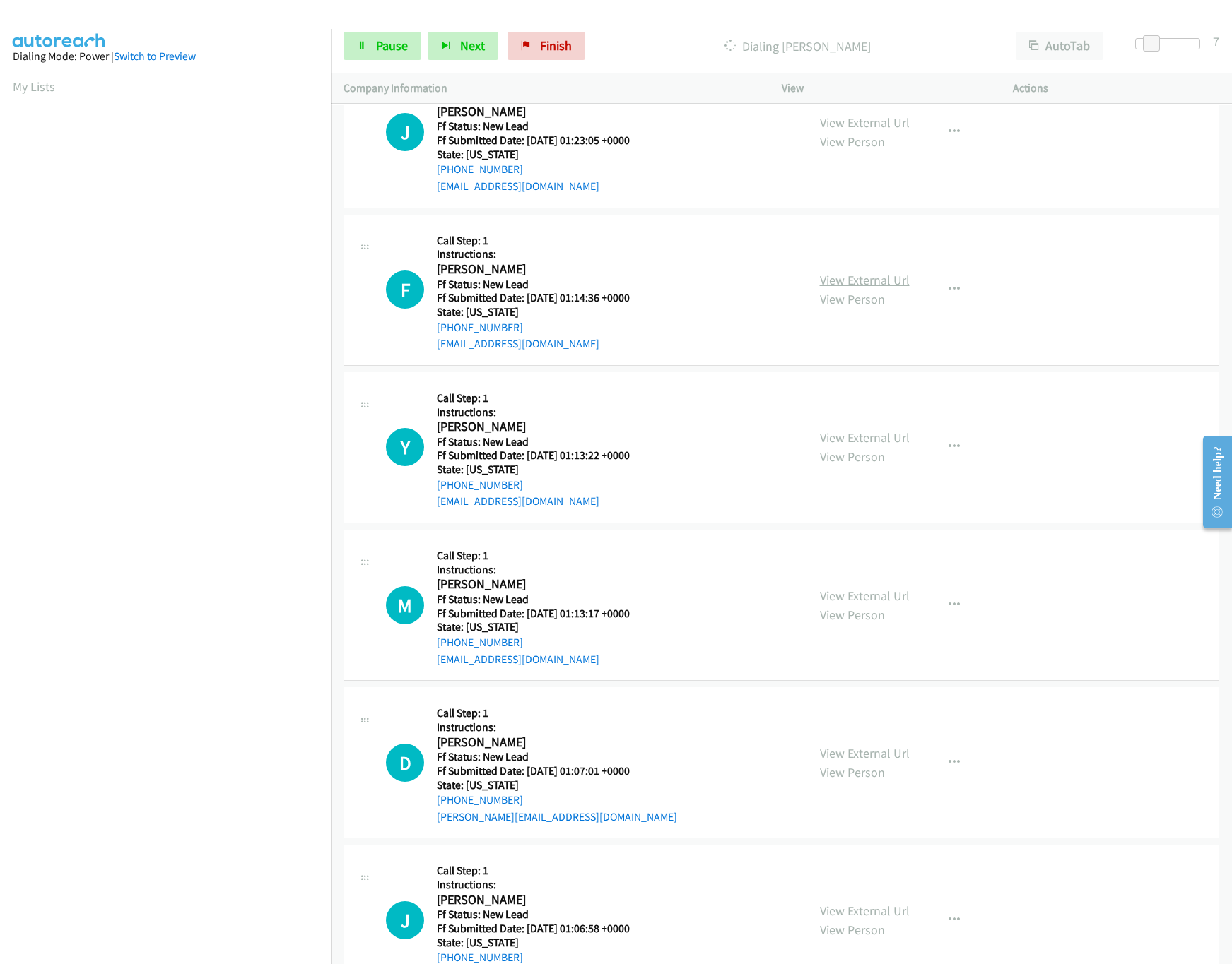
click at [861, 286] on link "View External Url" at bounding box center [864, 279] width 90 height 16
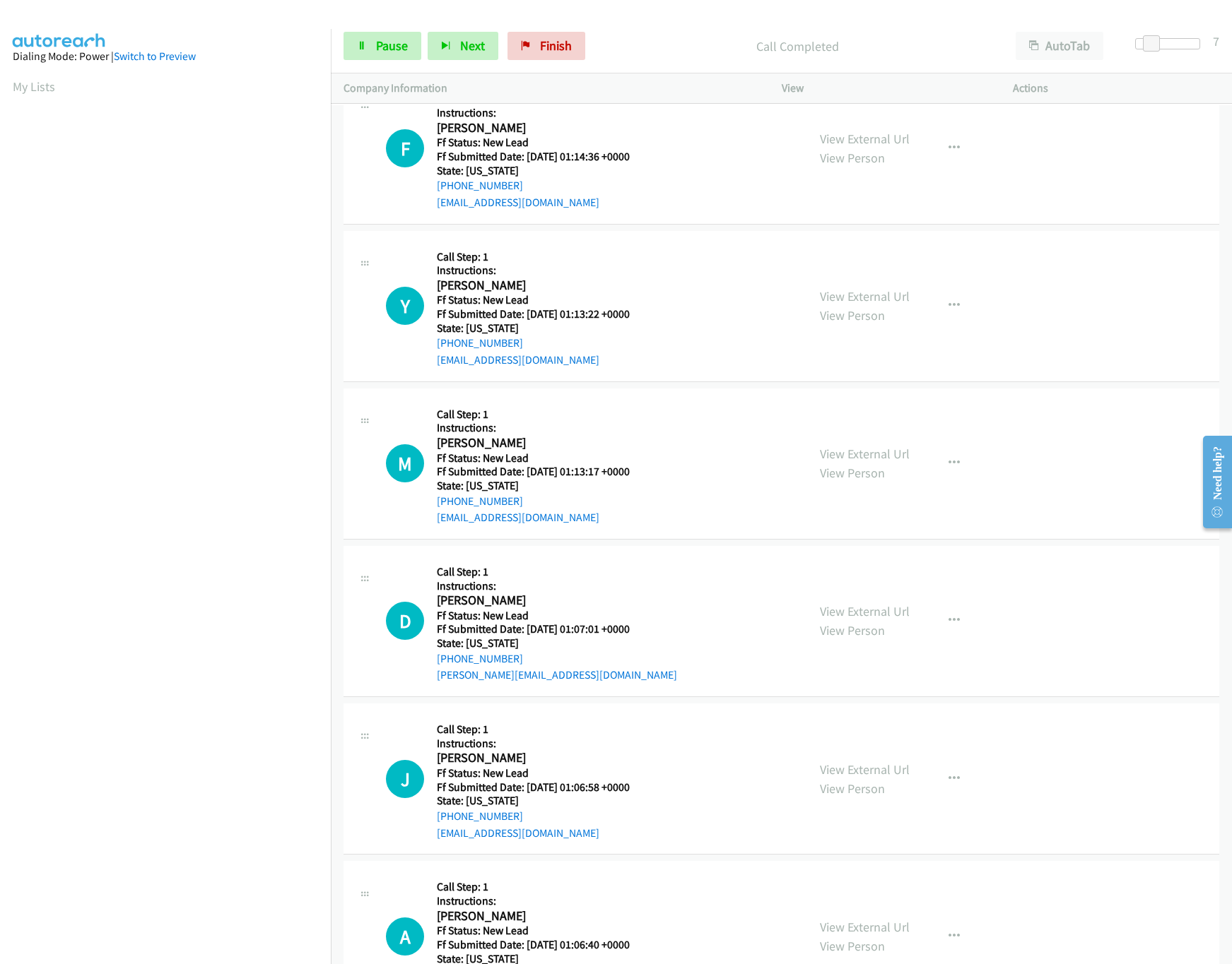
scroll to position [2448, 0]
click at [858, 303] on link "View External Url" at bounding box center [864, 295] width 90 height 16
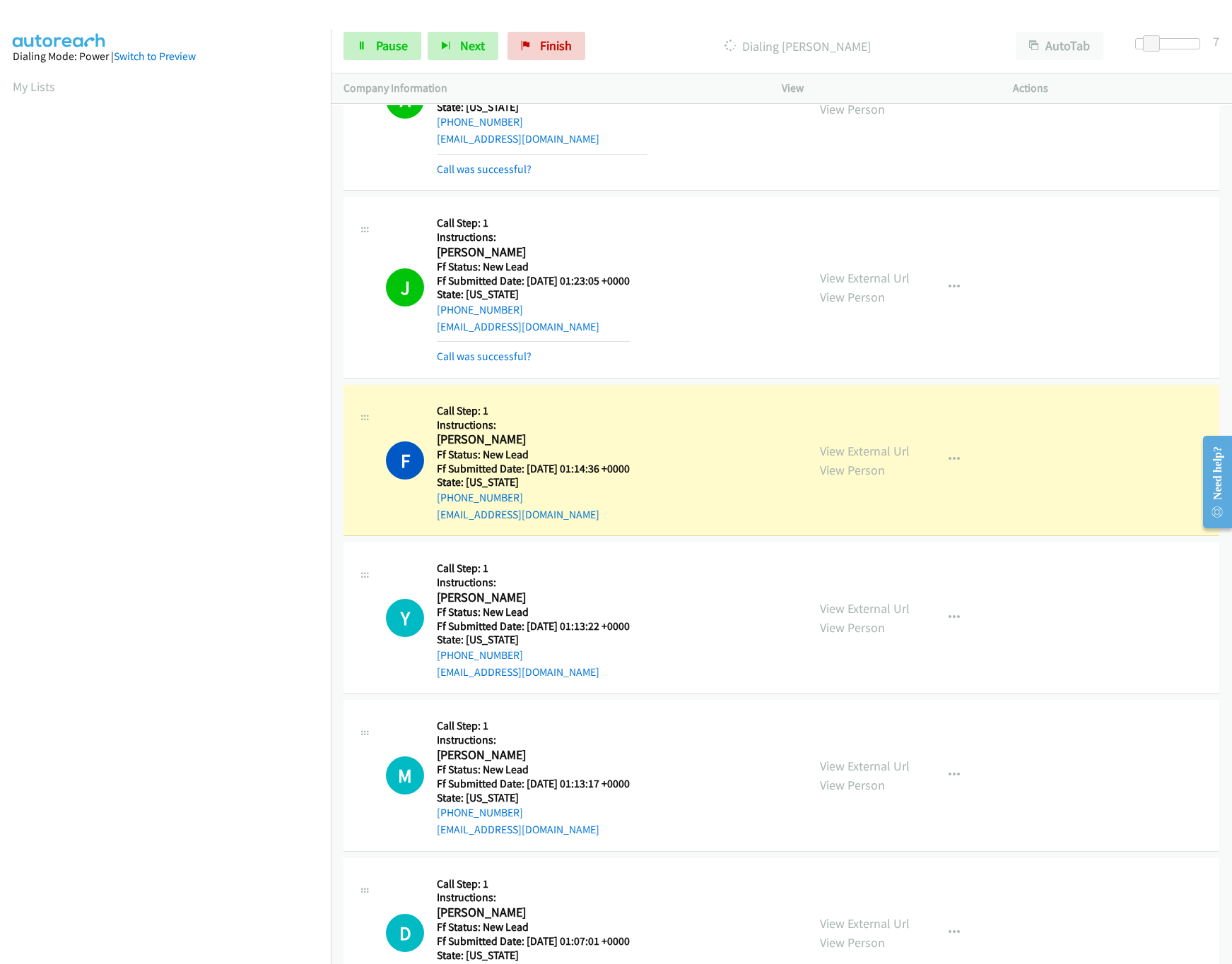
scroll to position [2306, 0]
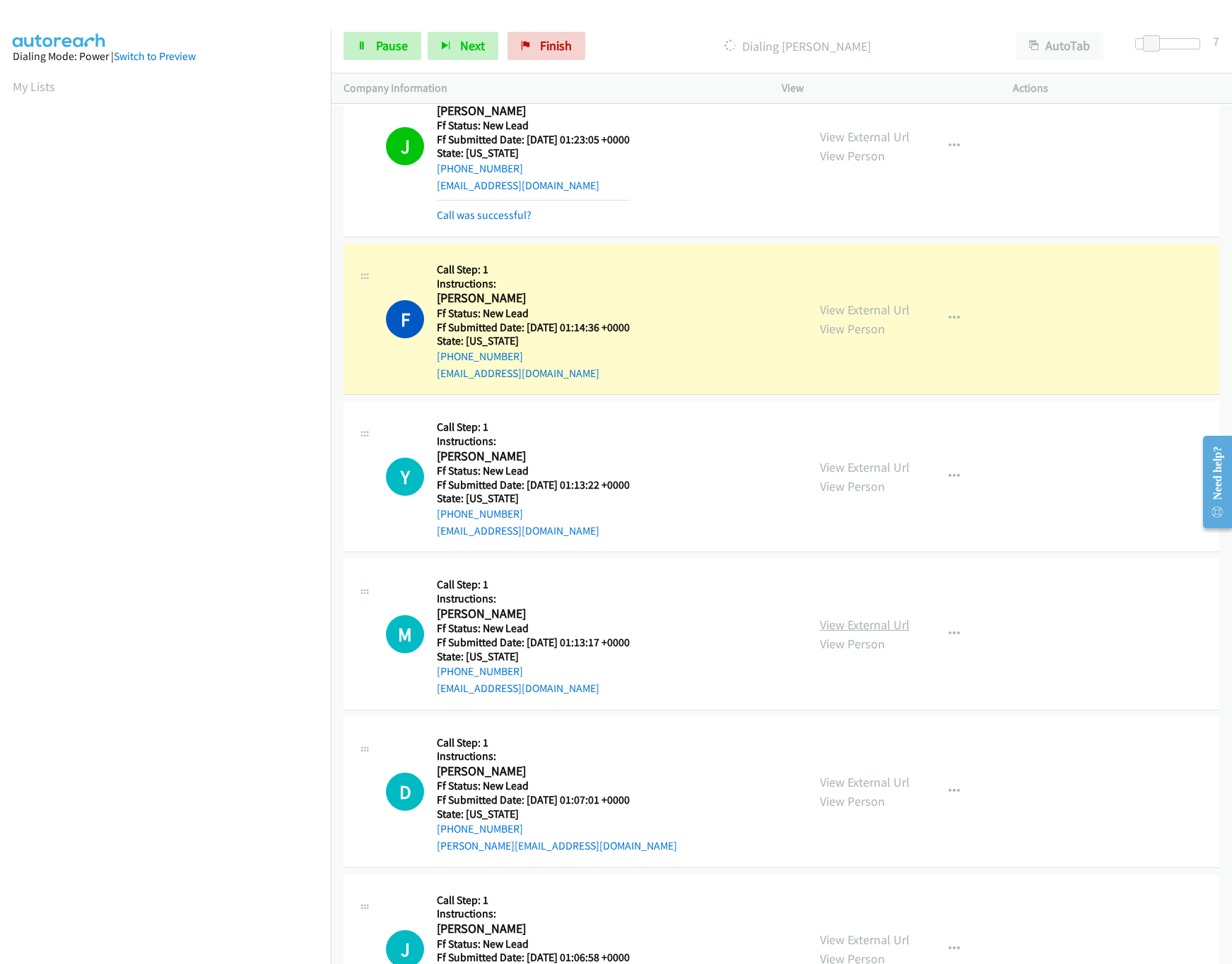
click at [885, 621] on div "View External Url View Person View External Url Email Schedule/Manage Callback …" at bounding box center [929, 634] width 245 height 125
click at [881, 633] on link "View External Url" at bounding box center [864, 625] width 90 height 16
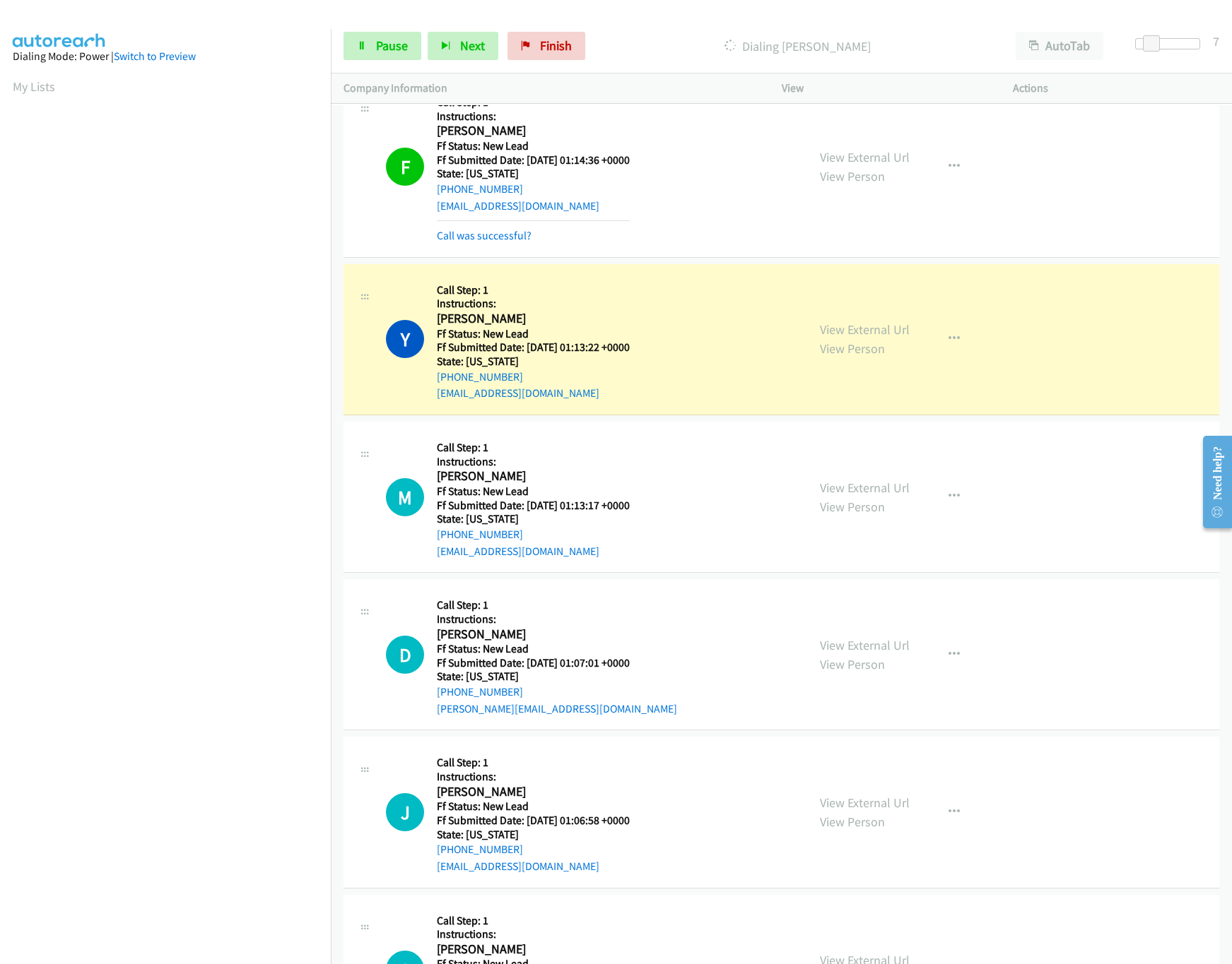
scroll to position [2589, 0]
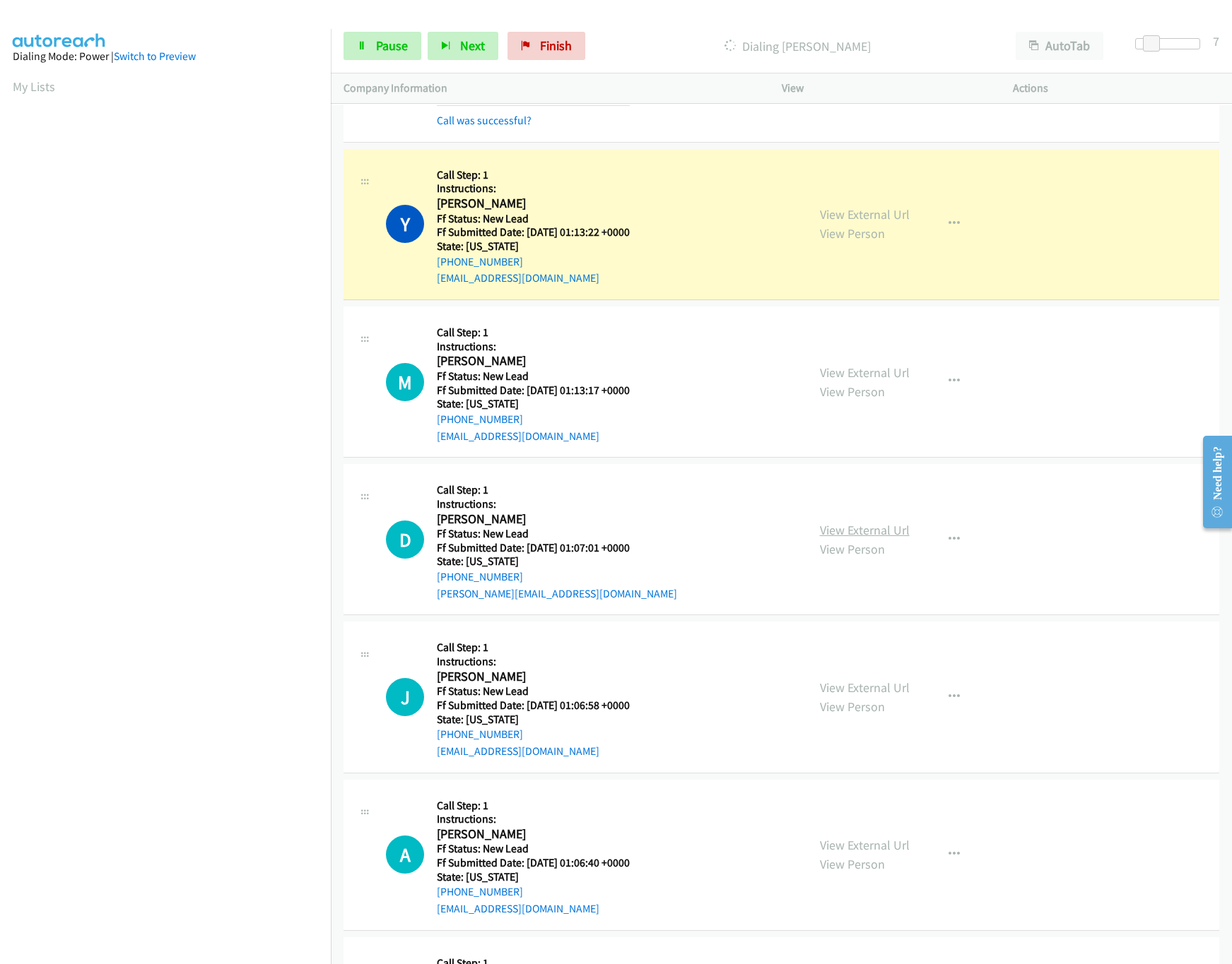
click at [876, 538] on link "View External Url" at bounding box center [864, 530] width 90 height 16
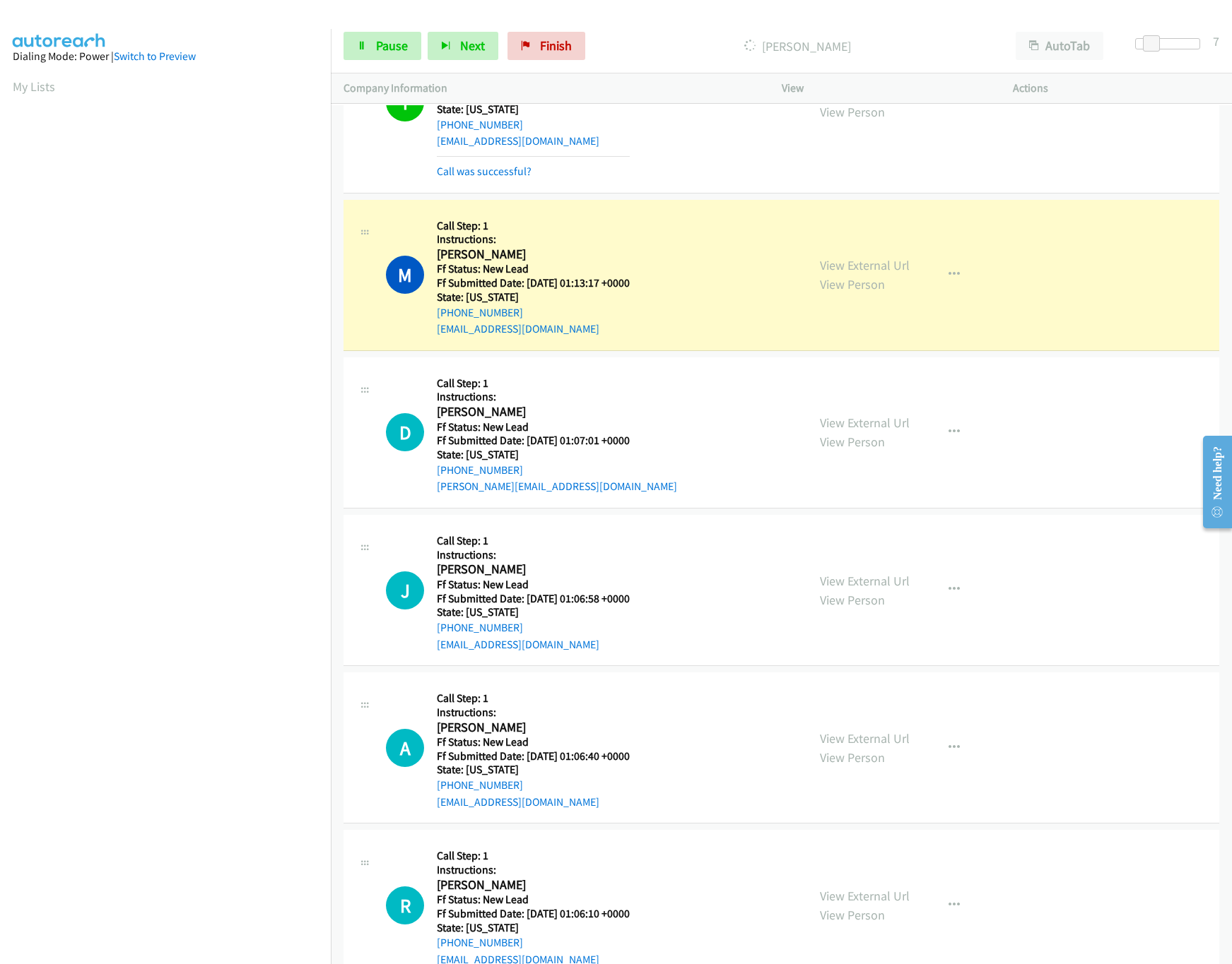
scroll to position [2872, 0]
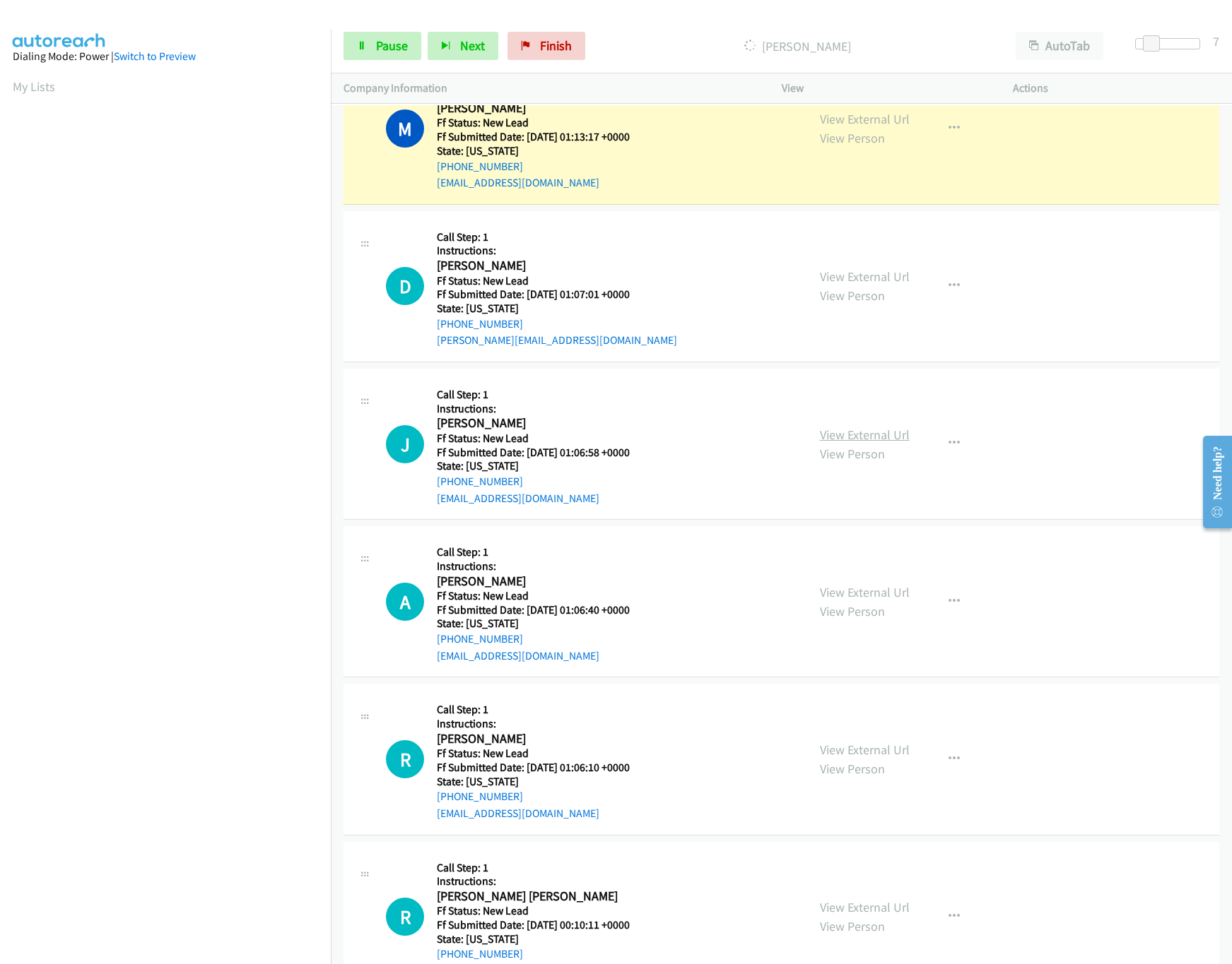
click at [858, 443] on link "View External Url" at bounding box center [864, 434] width 90 height 16
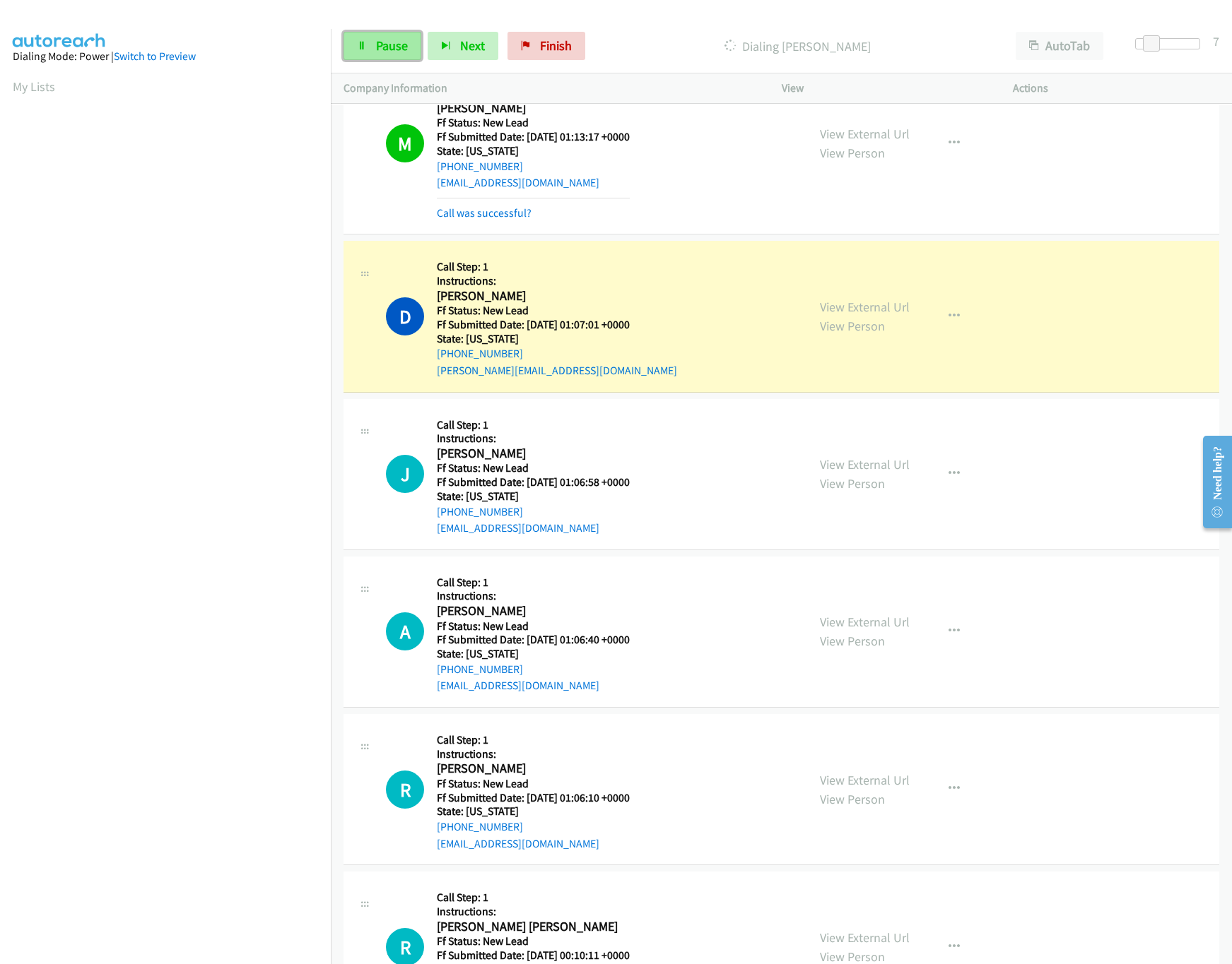
click at [368, 41] on link "Pause" at bounding box center [382, 45] width 78 height 28
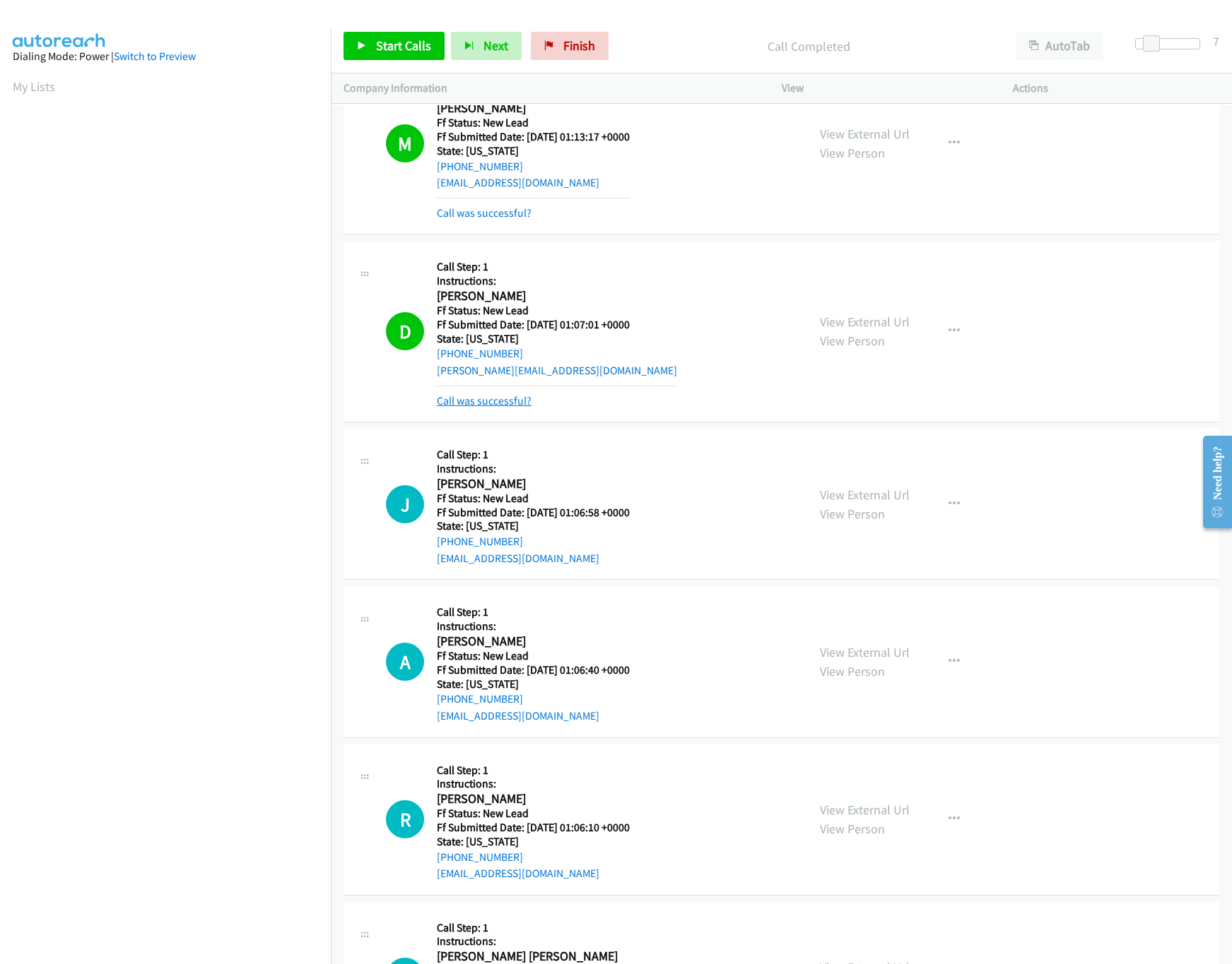
click at [504, 408] on link "Call was successful?" at bounding box center [484, 401] width 95 height 14
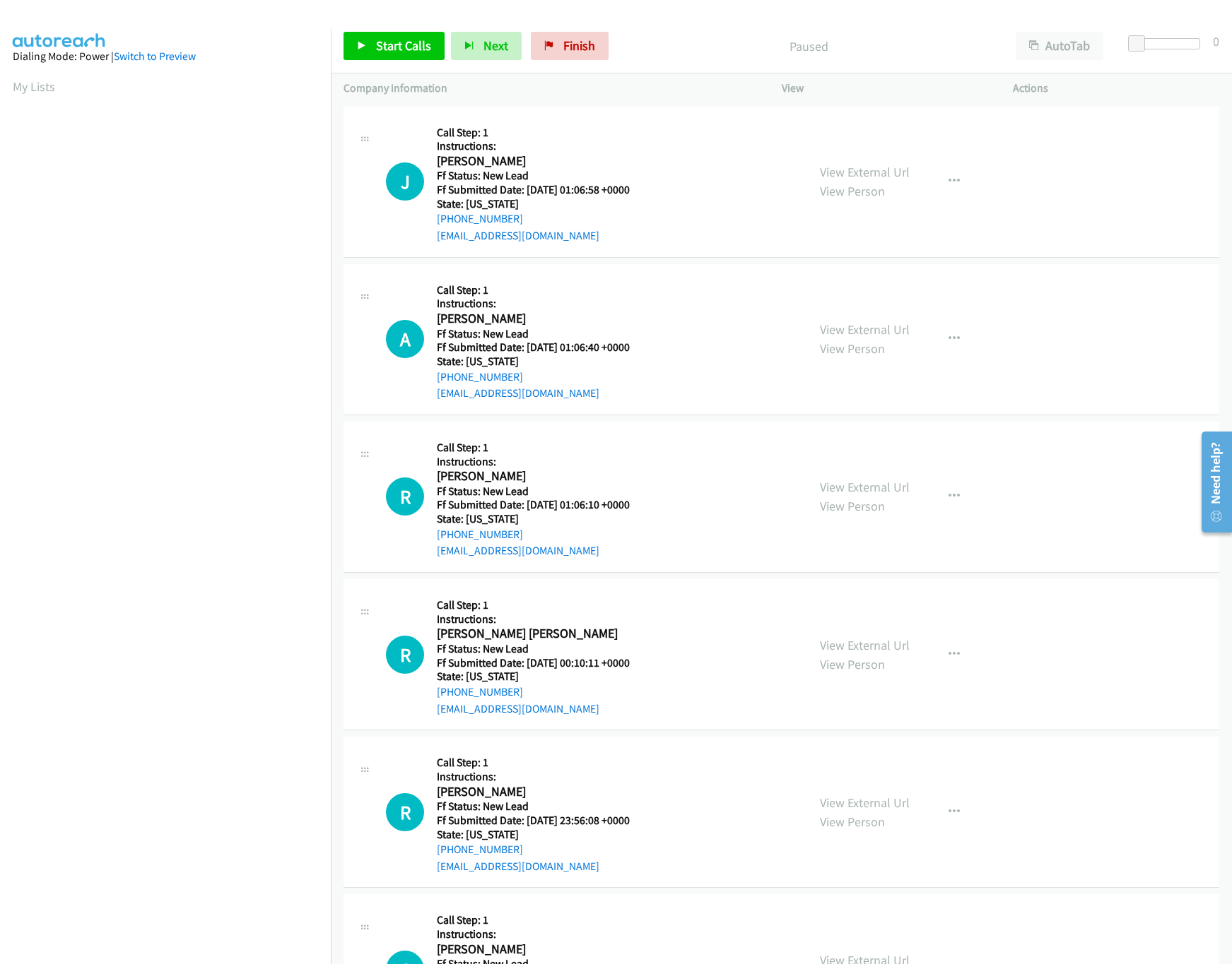
drag, startPoint x: 166, startPoint y: 878, endPoint x: 244, endPoint y: 797, distance: 112.4
click at [166, 878] on nav "Dialing Mode: Power | Switch to Preview My Lists" at bounding box center [166, 511] width 332 height 964
click at [406, 37] on link "Start Calls" at bounding box center [394, 45] width 101 height 28
click at [855, 331] on link "View External Url" at bounding box center [864, 329] width 90 height 16
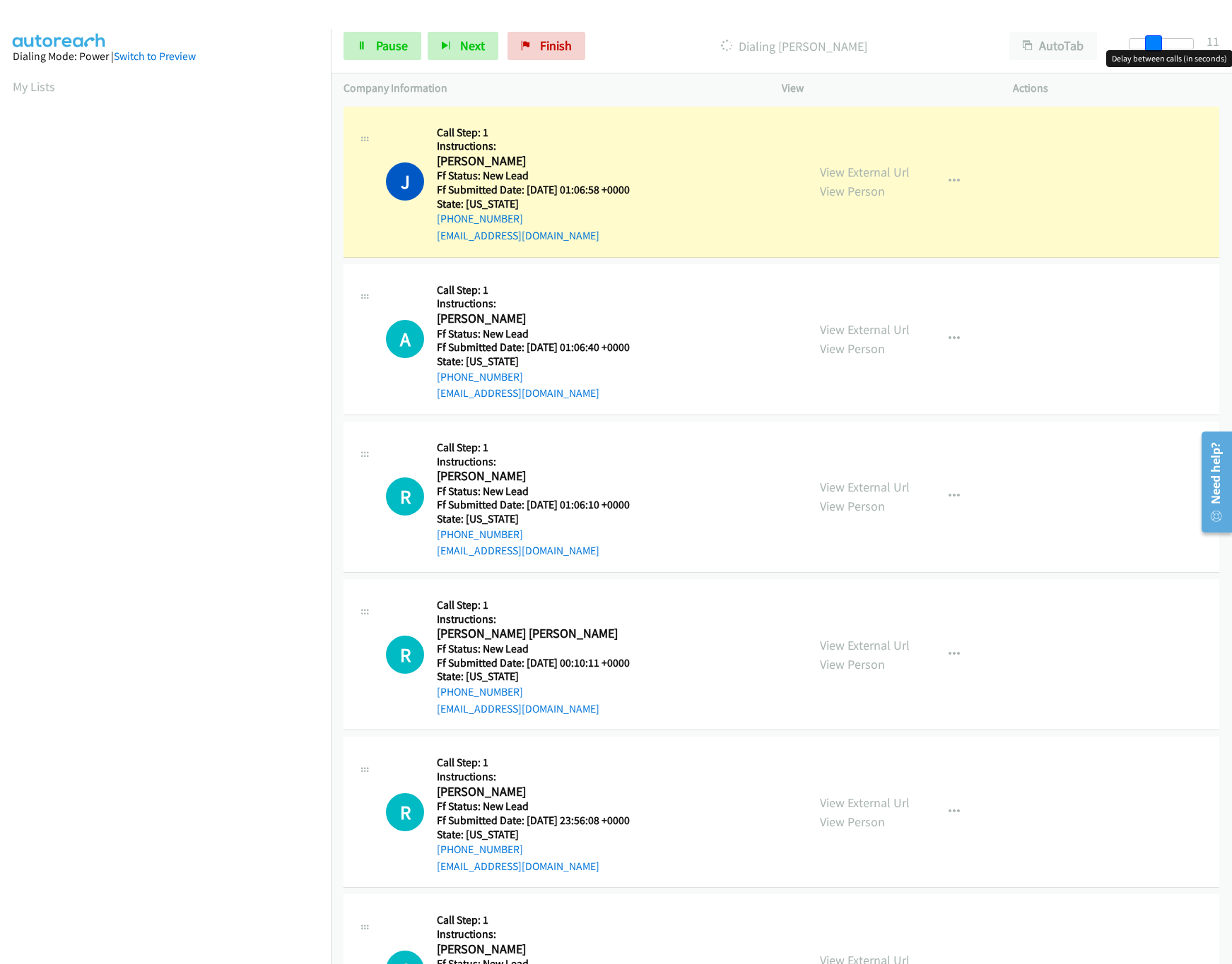
drag, startPoint x: 1133, startPoint y: 38, endPoint x: 1156, endPoint y: 43, distance: 23.5
click at [1156, 43] on span at bounding box center [1153, 44] width 17 height 17
drag, startPoint x: 380, startPoint y: 43, endPoint x: 378, endPoint y: 51, distance: 8.2
click at [380, 43] on span "Pause" at bounding box center [392, 45] width 32 height 16
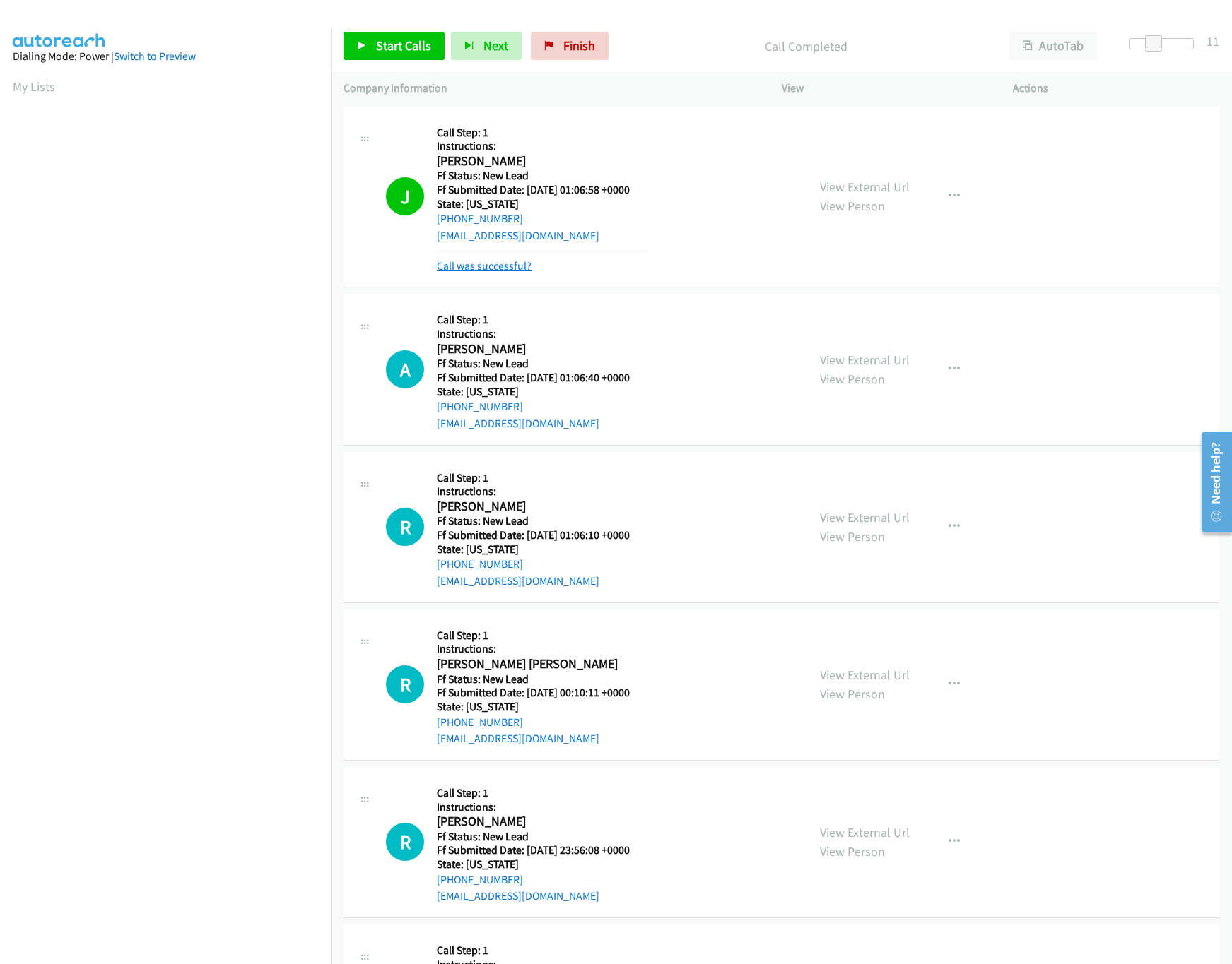
click at [514, 267] on link "Call was successful?" at bounding box center [484, 266] width 95 height 14
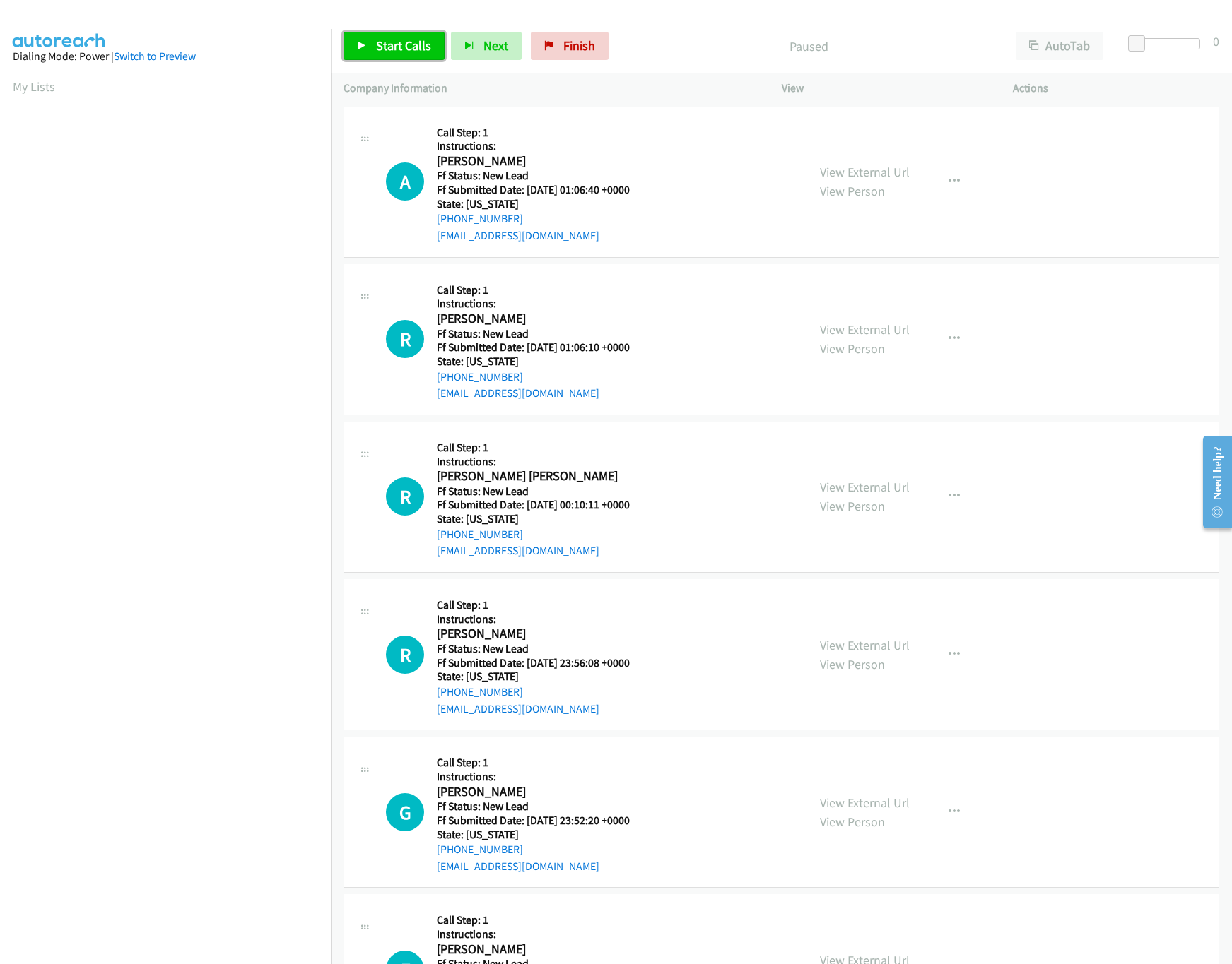
click at [363, 35] on link "Start Calls" at bounding box center [394, 45] width 101 height 28
click at [838, 326] on link "View External Url" at bounding box center [864, 329] width 90 height 16
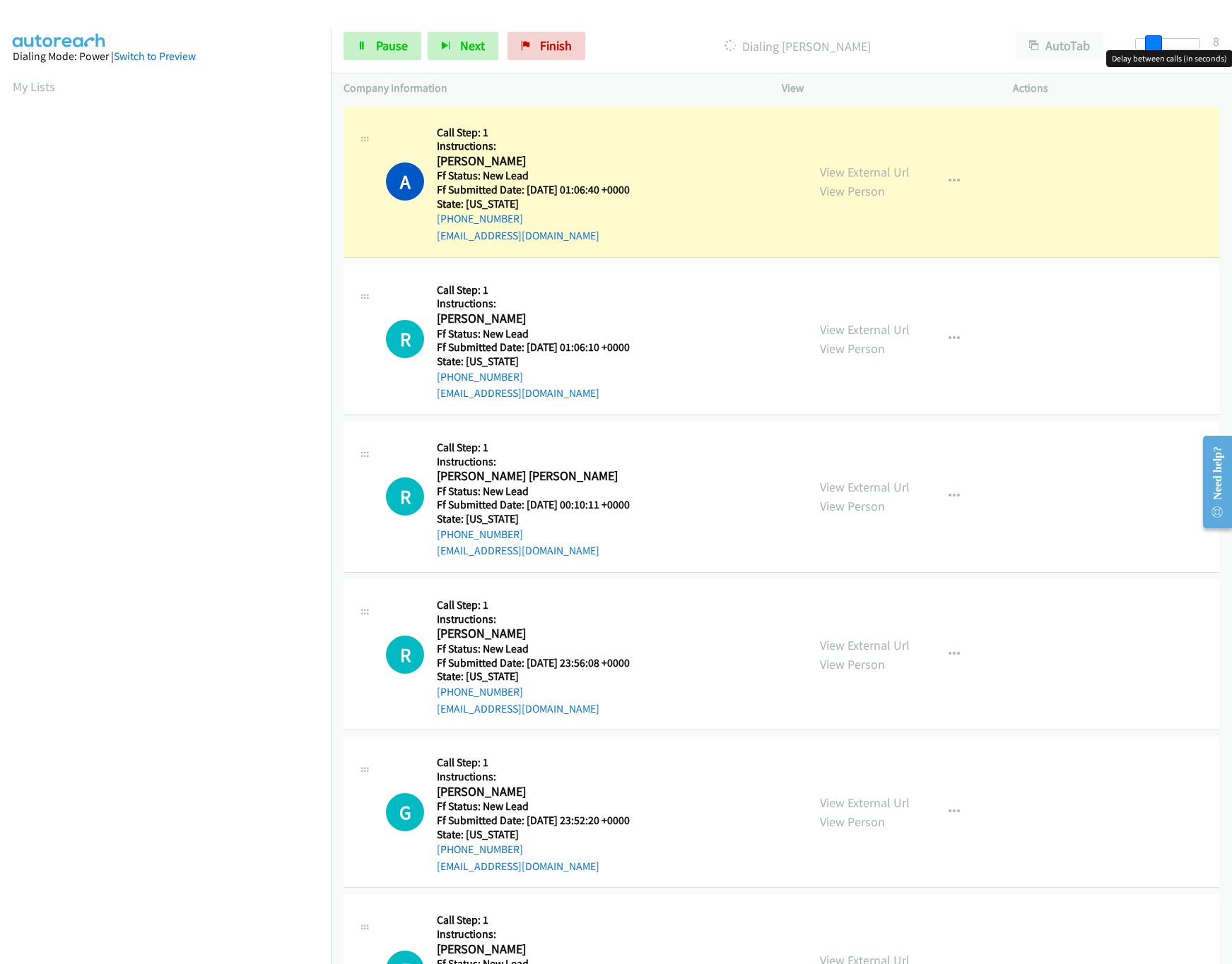
drag, startPoint x: 1135, startPoint y: 37, endPoint x: 1150, endPoint y: 41, distance: 15.5
click at [1150, 41] on span at bounding box center [1153, 44] width 17 height 17
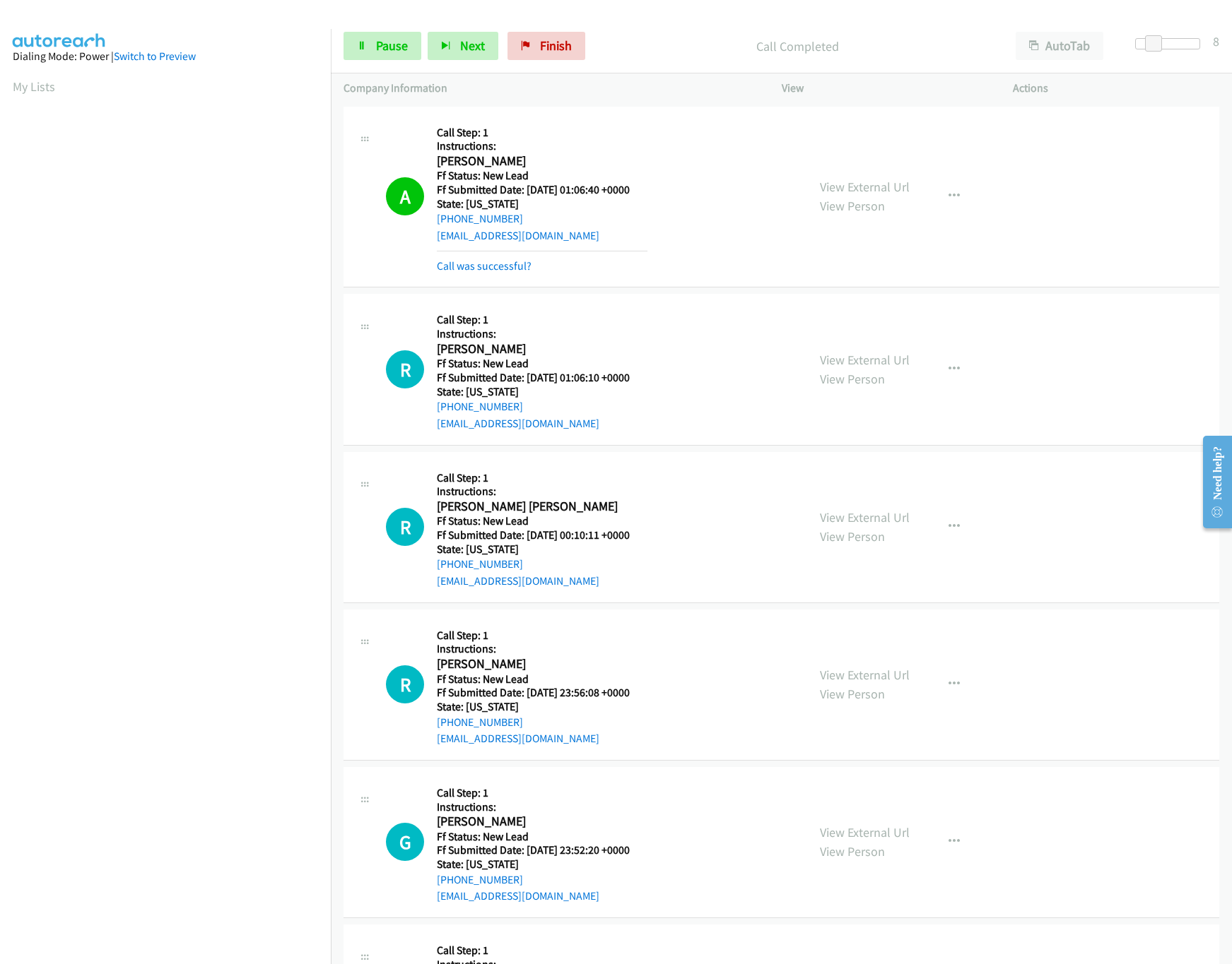
drag, startPoint x: 858, startPoint y: 512, endPoint x: 845, endPoint y: 501, distance: 17.0
click at [858, 512] on link "View External Url" at bounding box center [864, 517] width 90 height 16
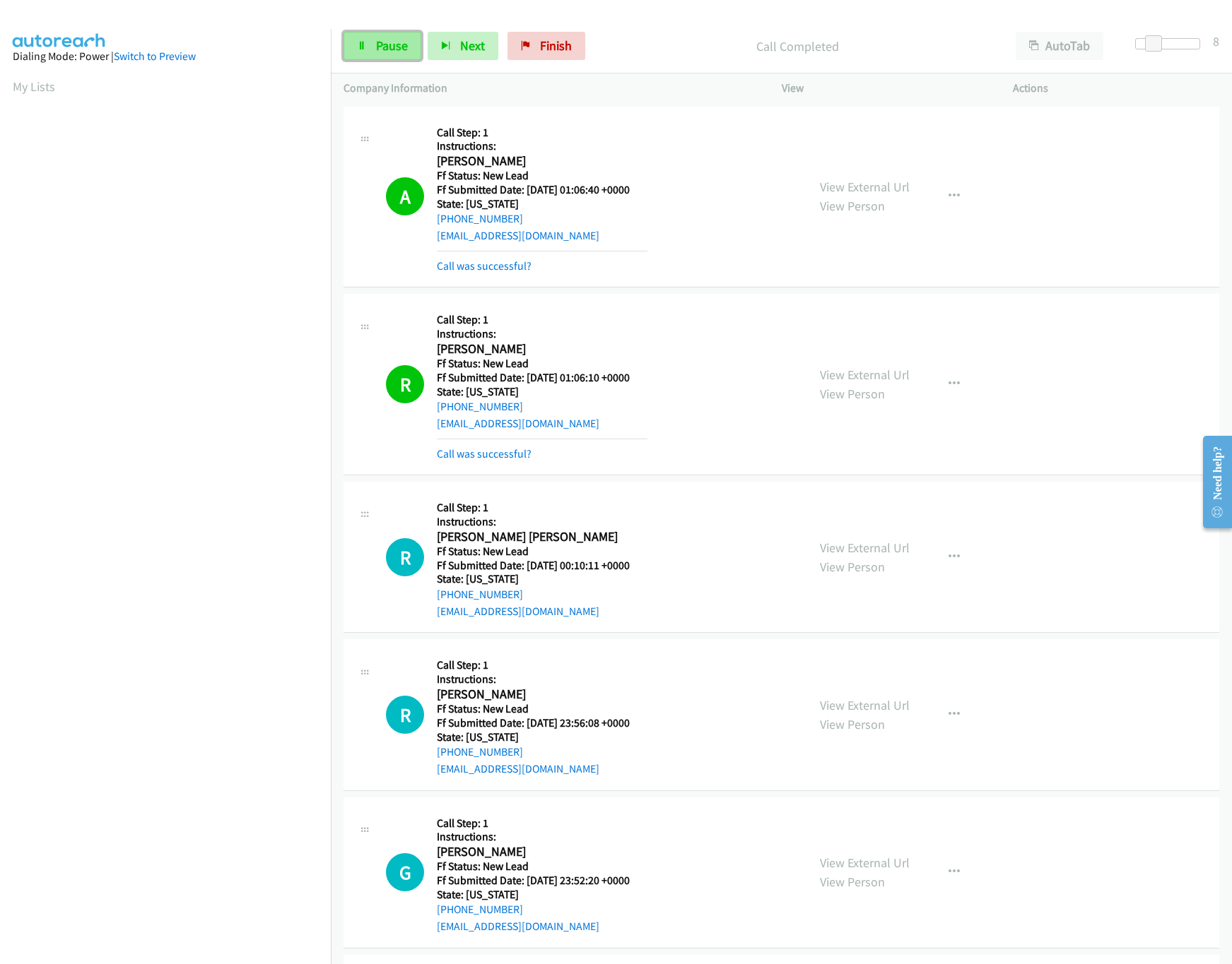
click at [386, 43] on span "Pause" at bounding box center [392, 45] width 32 height 16
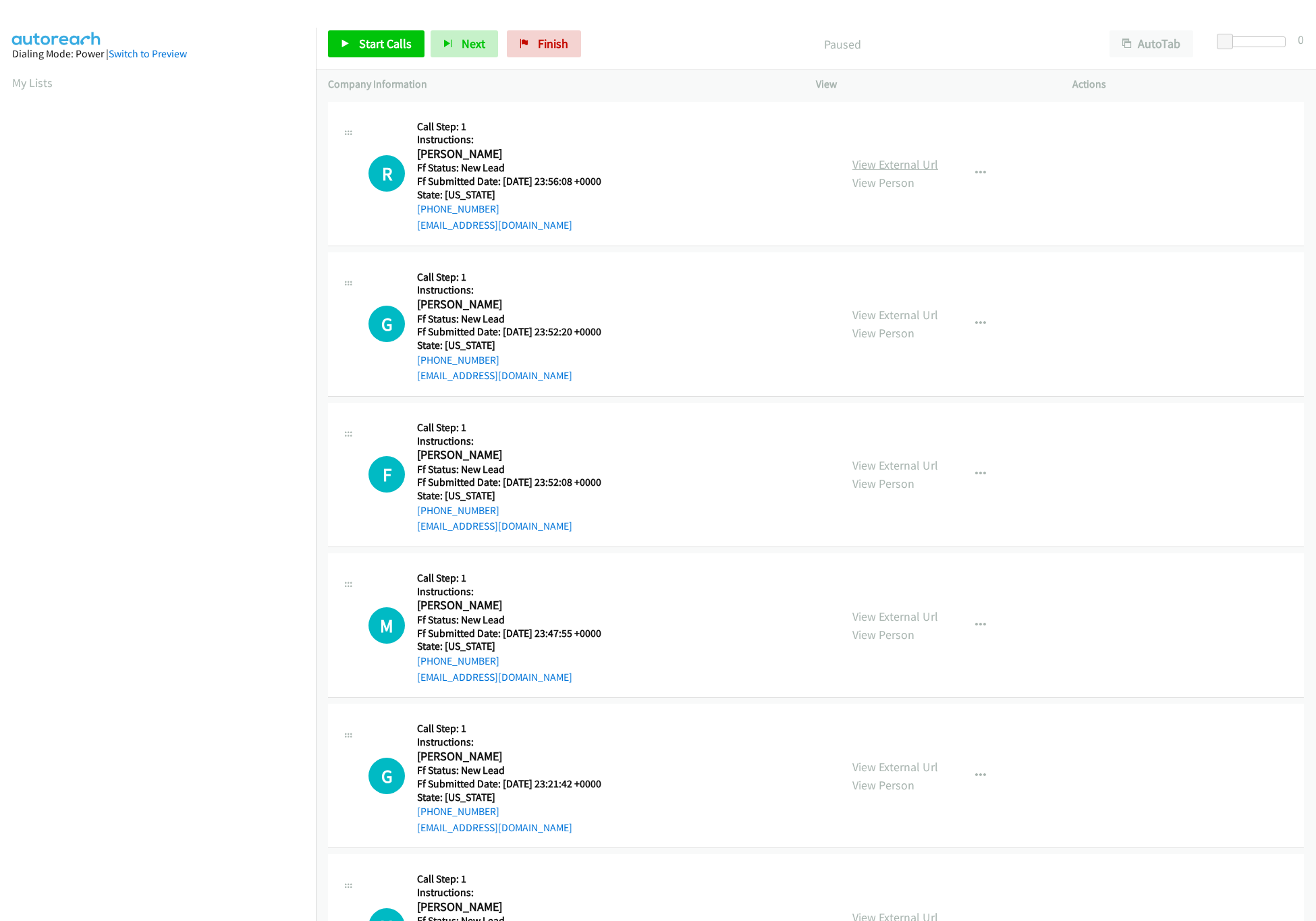
click at [916, 165] on link "View External Url" at bounding box center [895, 164] width 86 height 16
click at [879, 309] on link "View External Url" at bounding box center [895, 314] width 86 height 16
click at [345, 35] on link "Start Calls" at bounding box center [376, 43] width 96 height 27
click at [882, 468] on link "View External Url" at bounding box center [895, 465] width 86 height 16
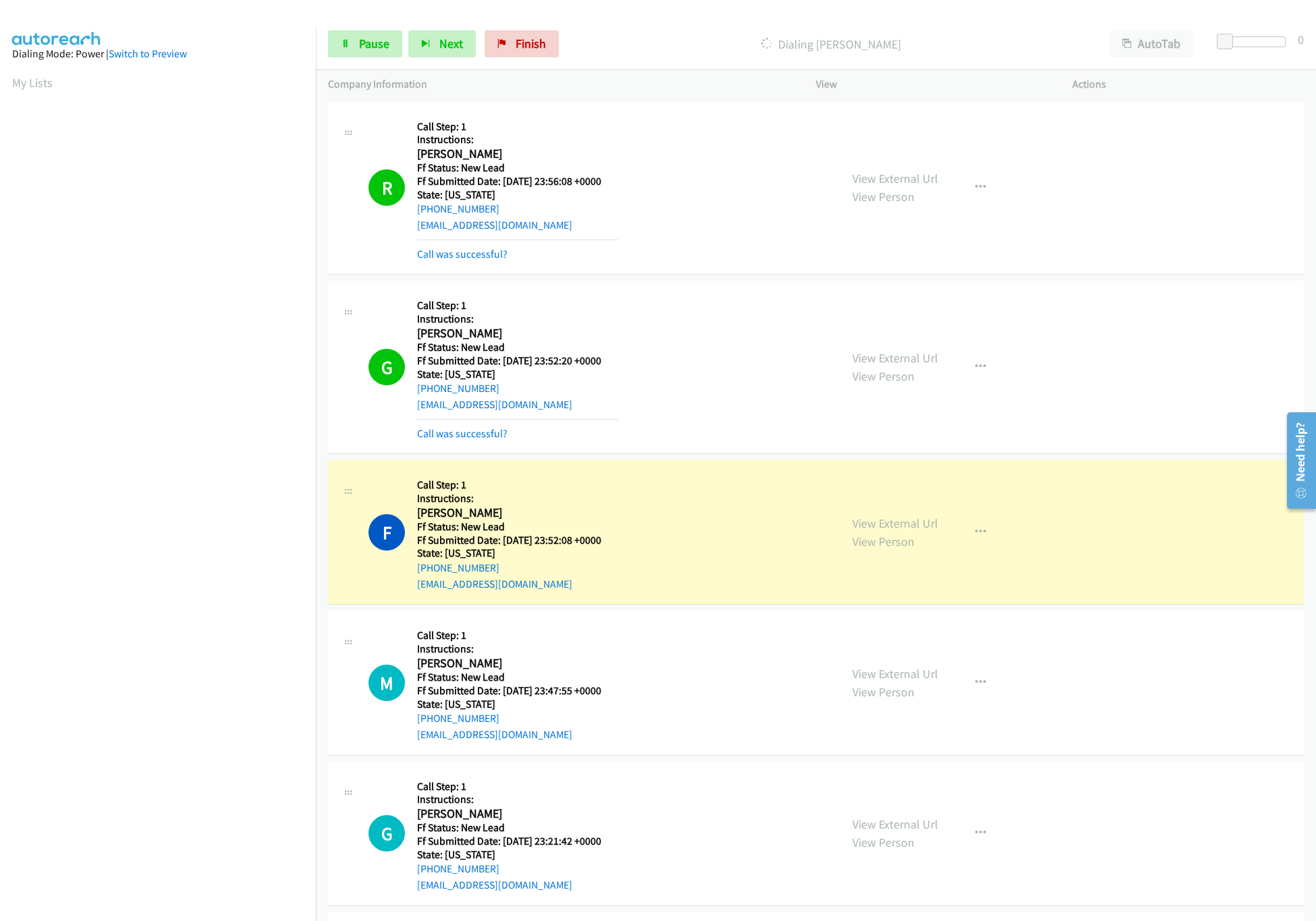
scroll to position [314, 0]
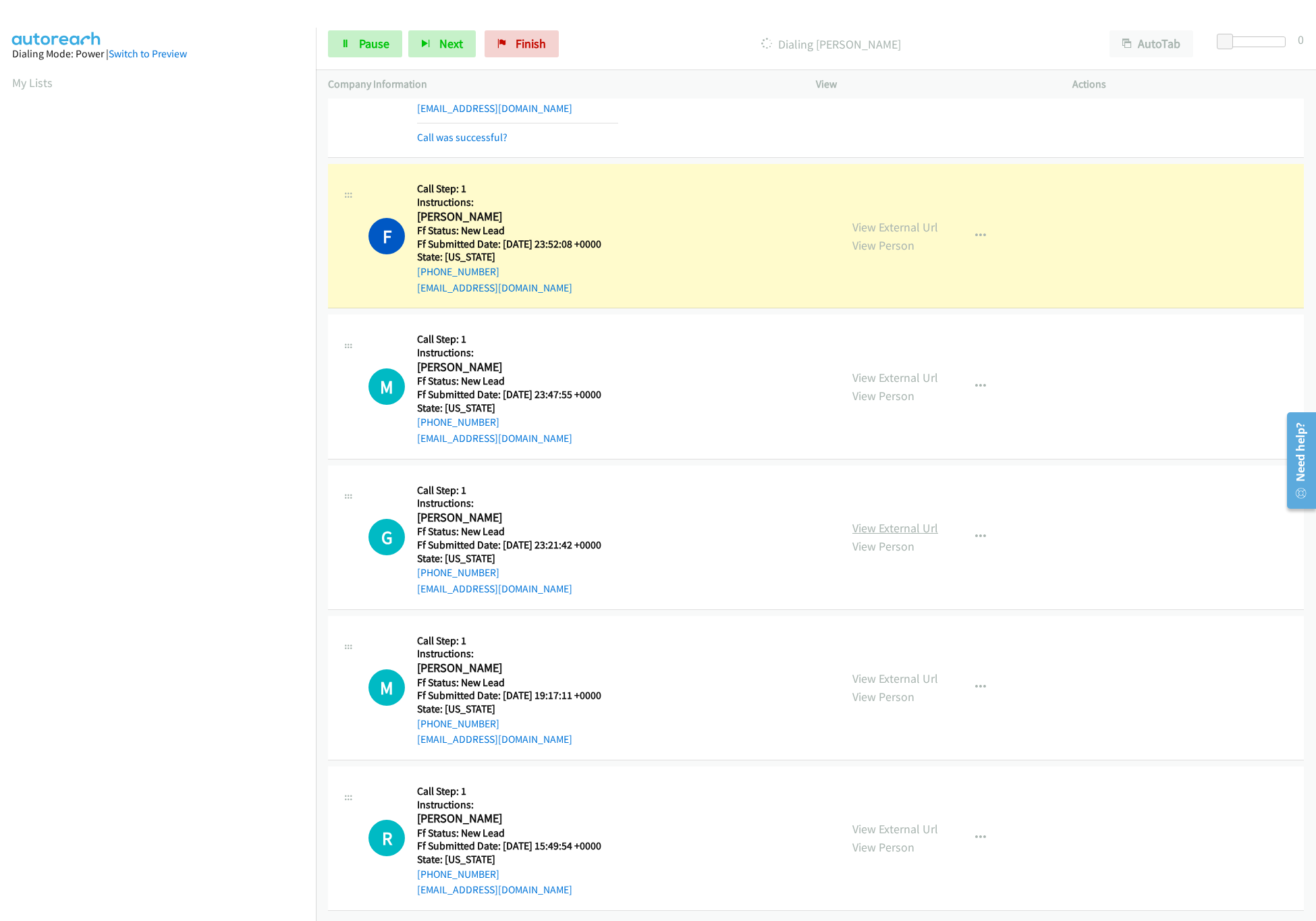
click at [923, 520] on link "View External Url" at bounding box center [895, 527] width 86 height 16
click at [905, 370] on link "View External Url" at bounding box center [895, 377] width 86 height 16
click at [1239, 45] on div at bounding box center [1255, 42] width 62 height 11
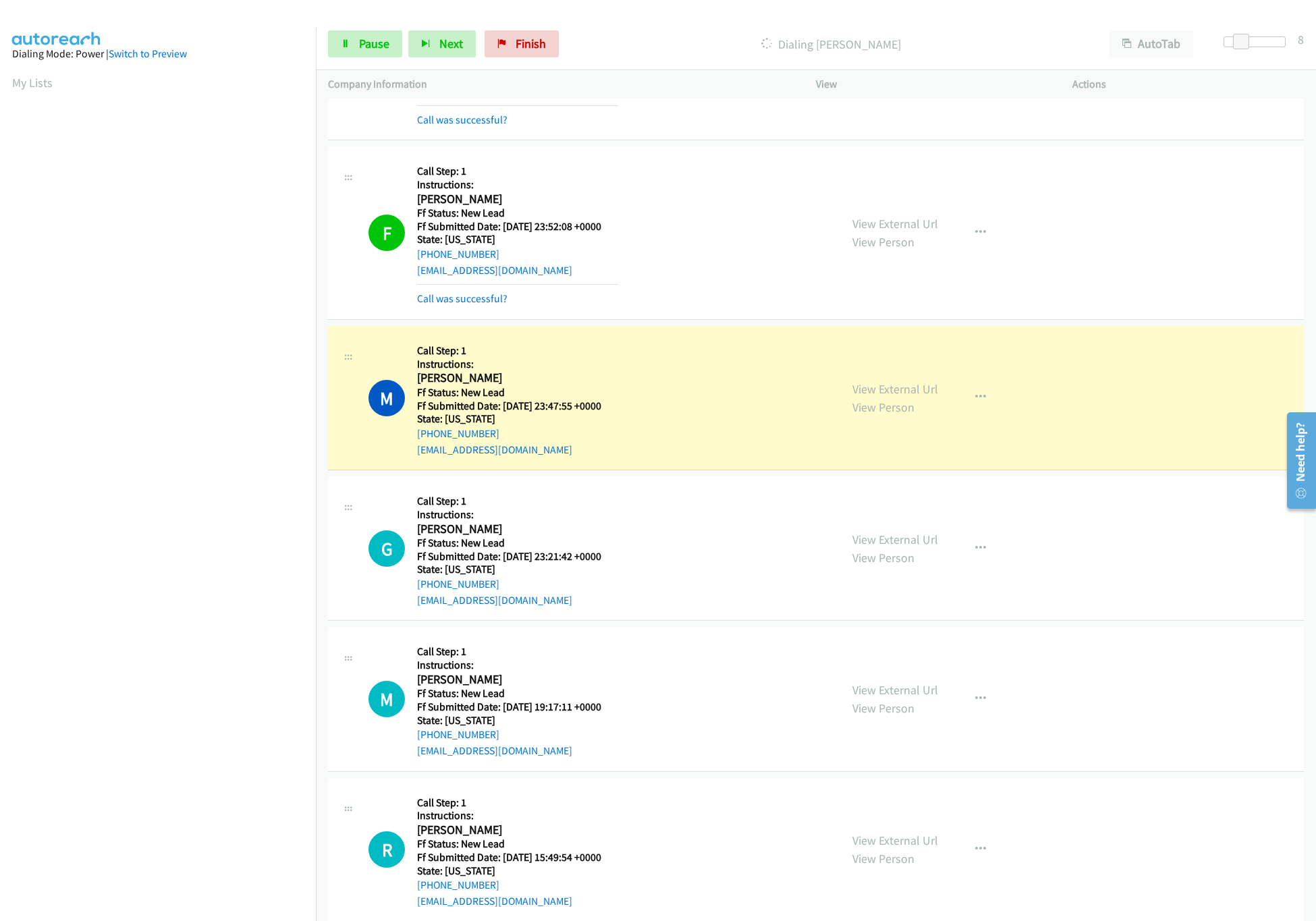
click at [731, 381] on div "M Callback Scheduled Call Step: 1 Instructions: Marlin Burgess America/New_York…" at bounding box center [598, 398] width 460 height 119
click at [353, 42] on link "Pause" at bounding box center [365, 43] width 74 height 27
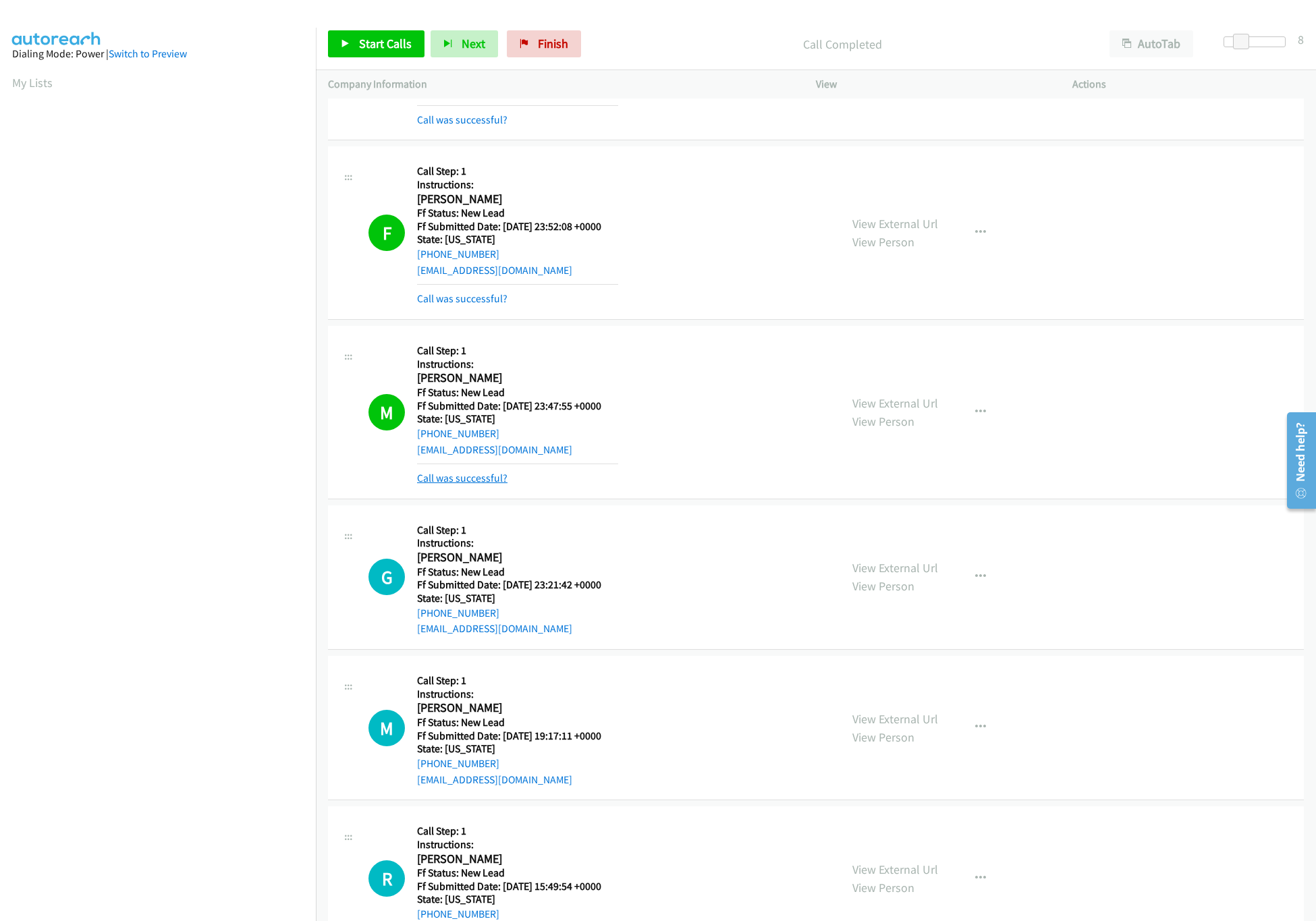
click at [450, 483] on link "Call was successful?" at bounding box center [462, 478] width 91 height 13
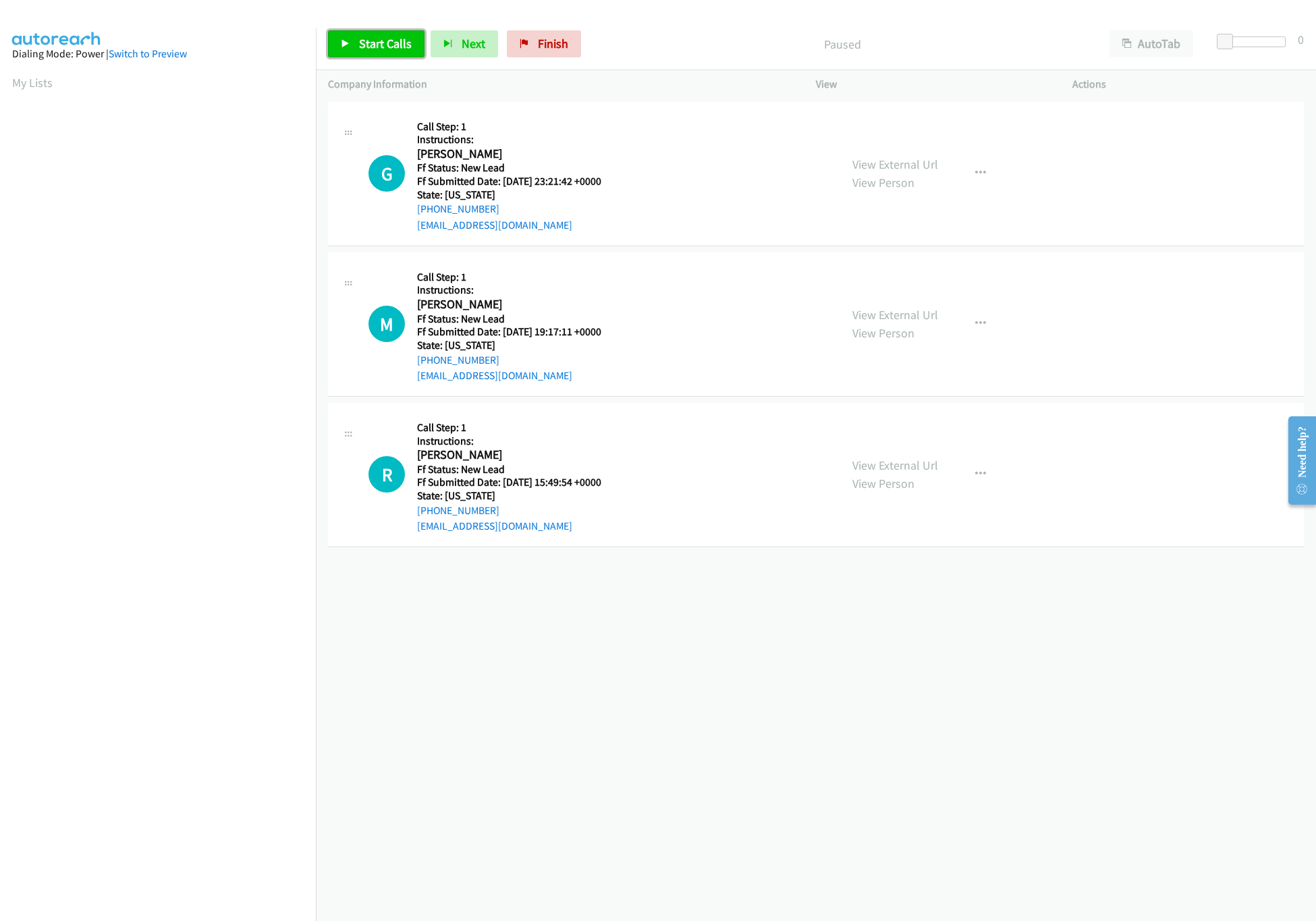
click at [376, 37] on span "Start Calls" at bounding box center [385, 43] width 52 height 16
click at [855, 308] on link "View External Url" at bounding box center [895, 314] width 86 height 16
click at [903, 469] on link "View External Url" at bounding box center [895, 465] width 86 height 16
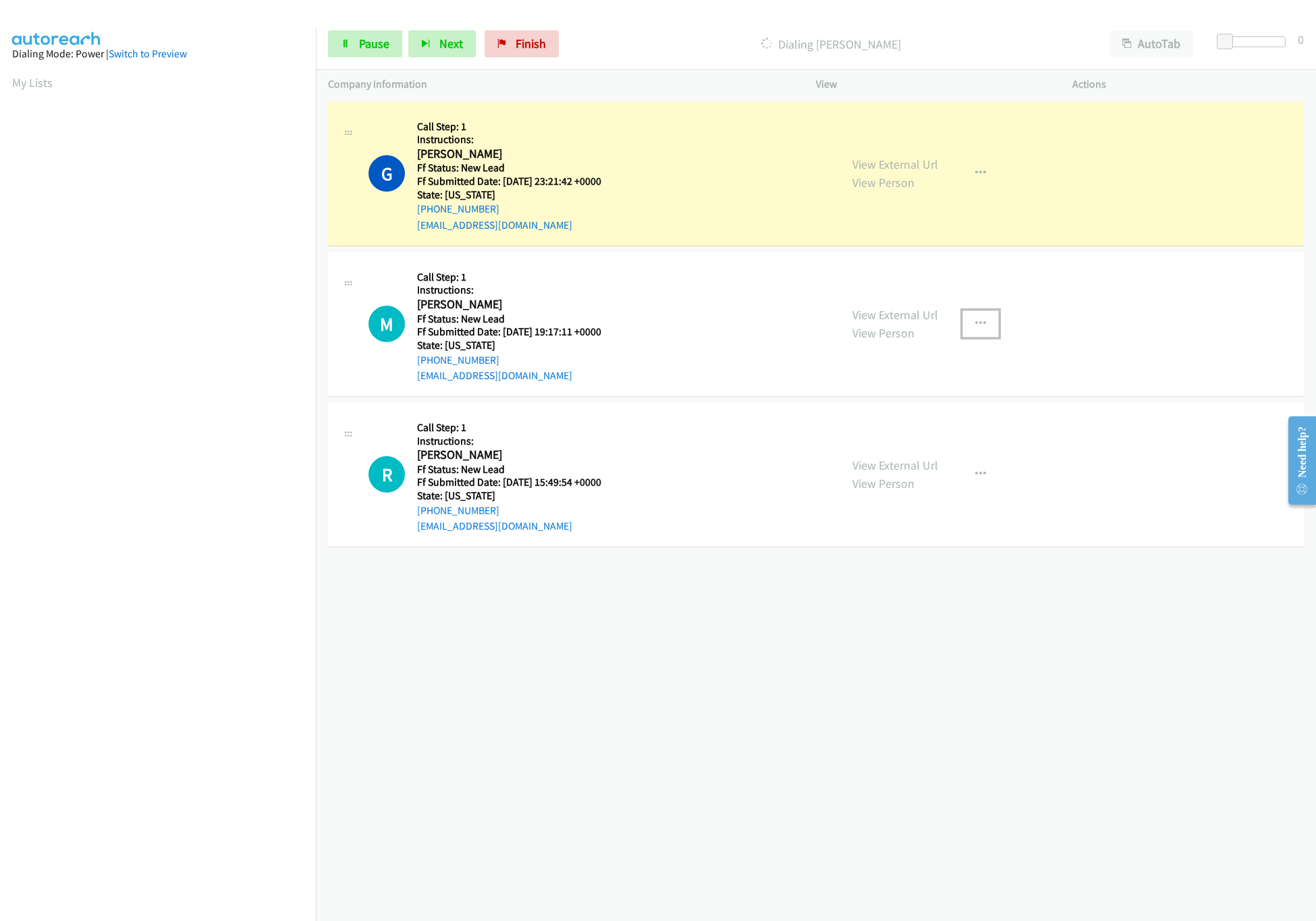
click at [976, 323] on icon "button" at bounding box center [980, 323] width 11 height 11
click at [886, 420] on link "Skip Call" at bounding box center [909, 412] width 180 height 27
drag, startPoint x: 1232, startPoint y: 41, endPoint x: 1300, endPoint y: 45, distance: 68.1
click at [1300, 45] on div "Start Calls Pause Next Finish Dialing [PERSON_NAME] AutoTab AutoTab 1" at bounding box center [816, 44] width 1000 height 52
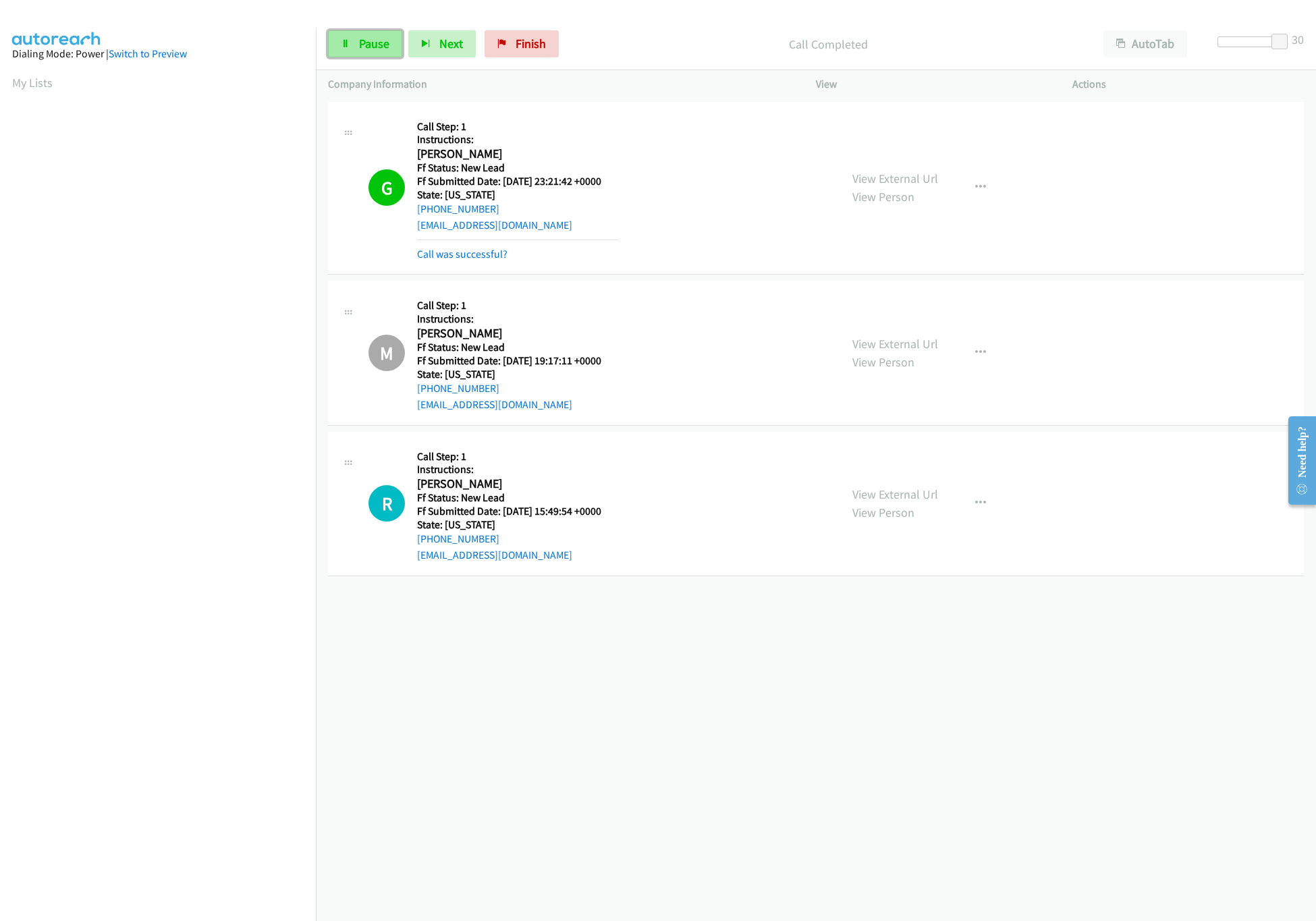
click at [350, 34] on link "Pause" at bounding box center [365, 43] width 74 height 27
click at [980, 502] on button "button" at bounding box center [980, 503] width 37 height 27
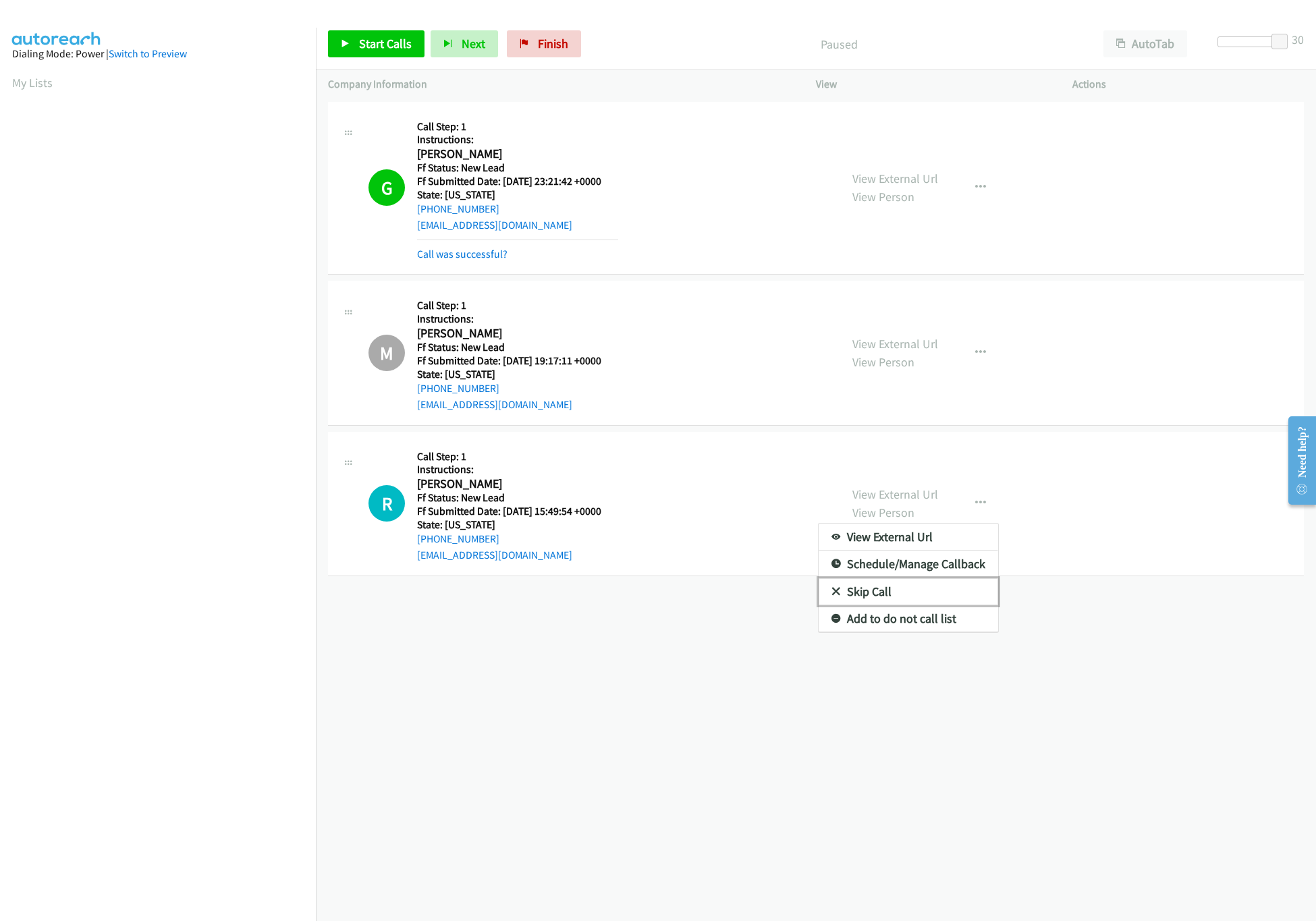
click at [877, 600] on link "Skip Call" at bounding box center [909, 591] width 180 height 27
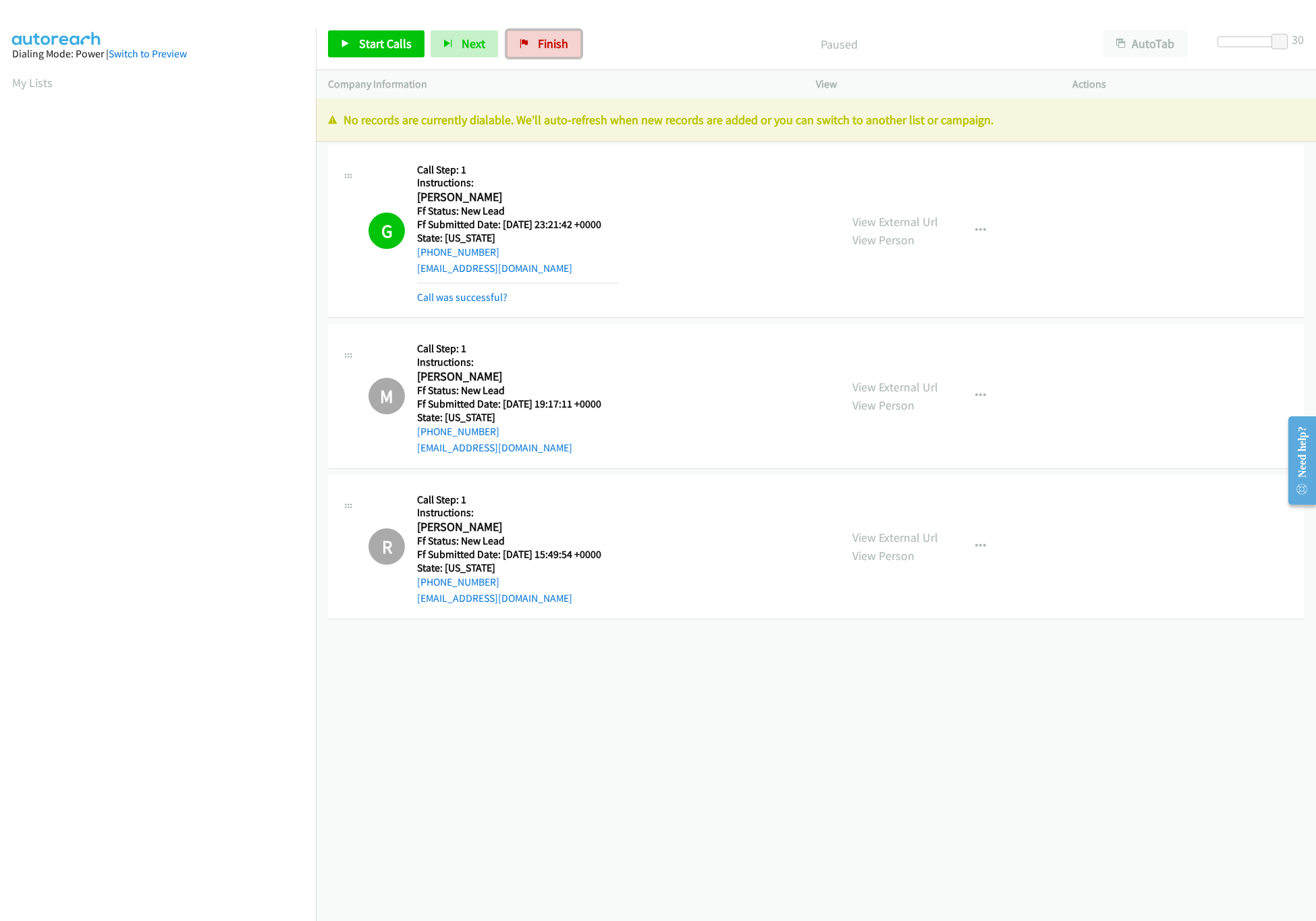
drag, startPoint x: 563, startPoint y: 56, endPoint x: 731, endPoint y: 69, distance: 168.5
click at [563, 56] on link "Finish" at bounding box center [544, 43] width 74 height 27
click at [731, 69] on div "Start Calls Pause Next Finish Paused AutoTab AutoTab 30" at bounding box center [816, 44] width 1000 height 52
